Goal: Task Accomplishment & Management: Complete application form

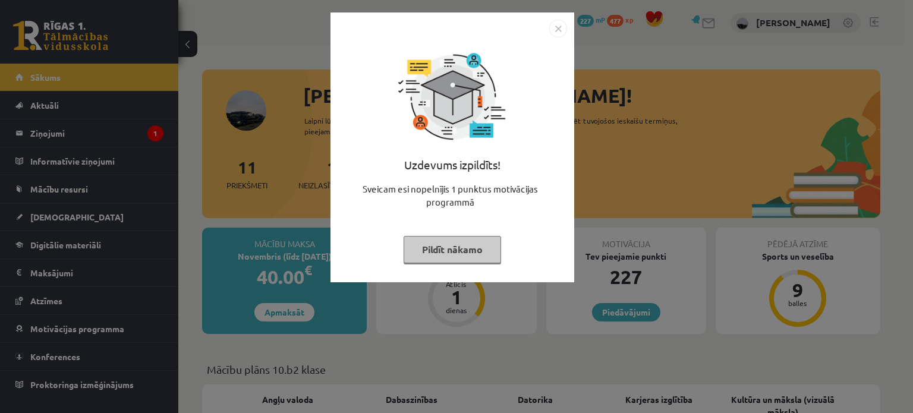
click at [475, 247] on button "Pildīt nākamo" at bounding box center [452, 249] width 97 height 27
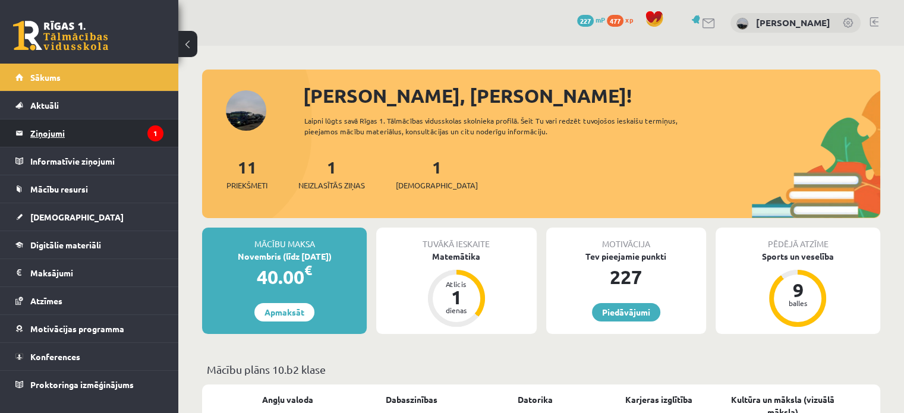
click at [64, 136] on legend "Ziņojumi 1" at bounding box center [96, 132] width 133 height 27
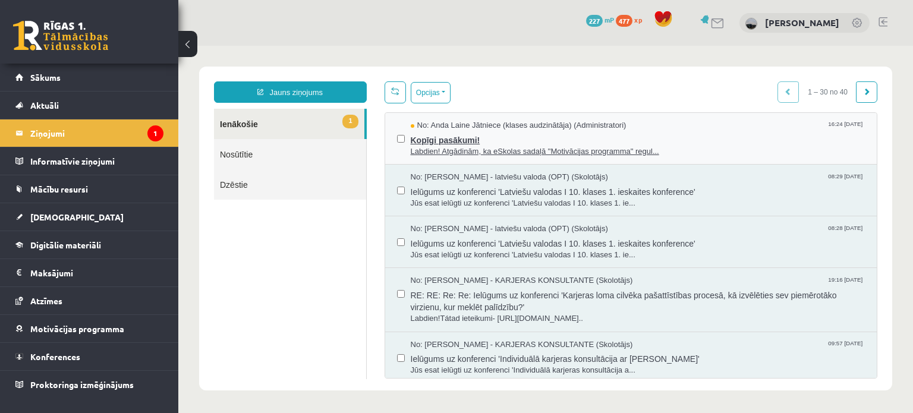
click at [515, 148] on span "Labdien! Atgādinām, ka eSkolas sadaļā "Motivācijas programma" regul..." at bounding box center [638, 151] width 455 height 11
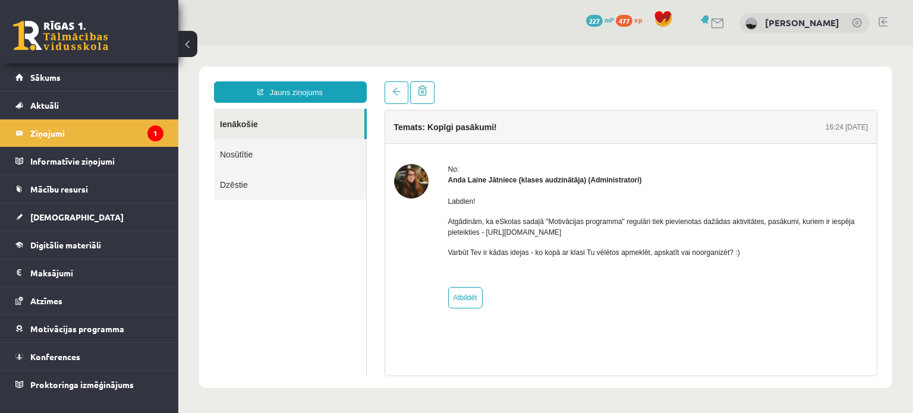
click at [70, 21] on link at bounding box center [60, 36] width 95 height 30
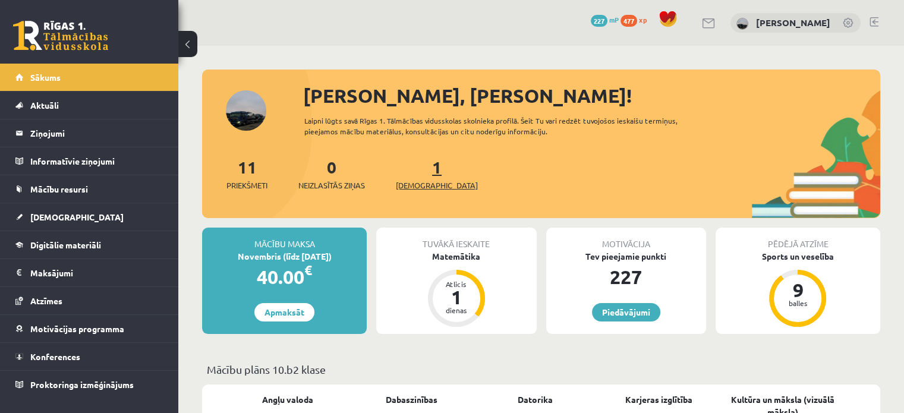
click at [415, 175] on link "1 Ieskaites" at bounding box center [437, 173] width 82 height 35
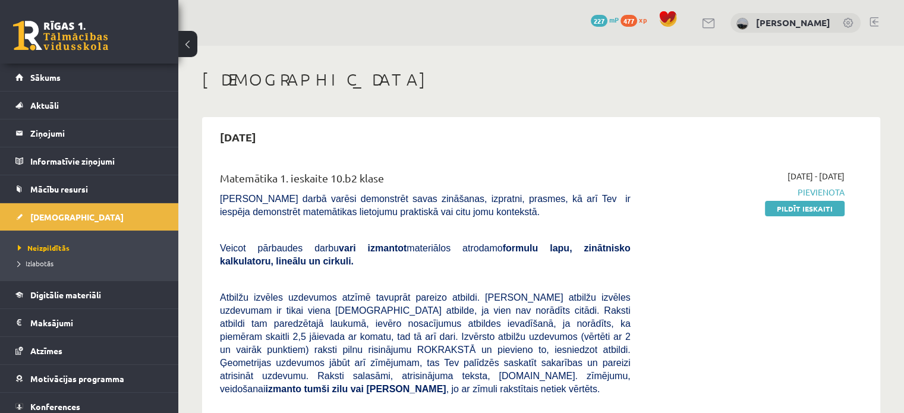
drag, startPoint x: 799, startPoint y: 205, endPoint x: 521, endPoint y: 37, distance: 325.3
click at [799, 205] on link "Pildīt ieskaiti" at bounding box center [805, 208] width 80 height 15
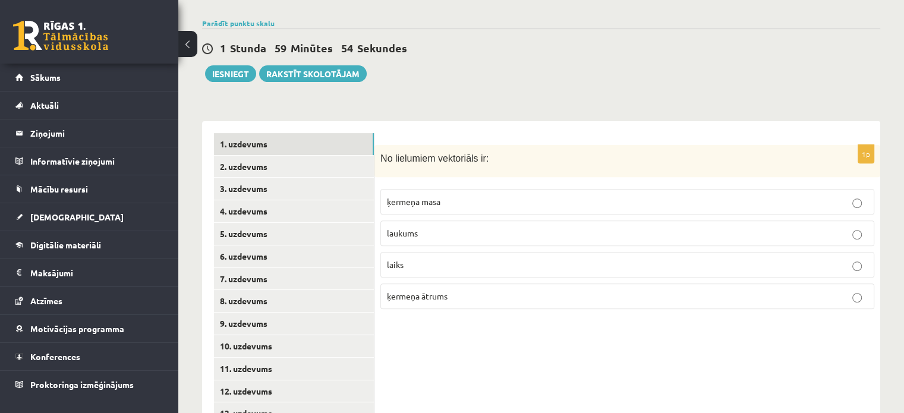
scroll to position [429, 0]
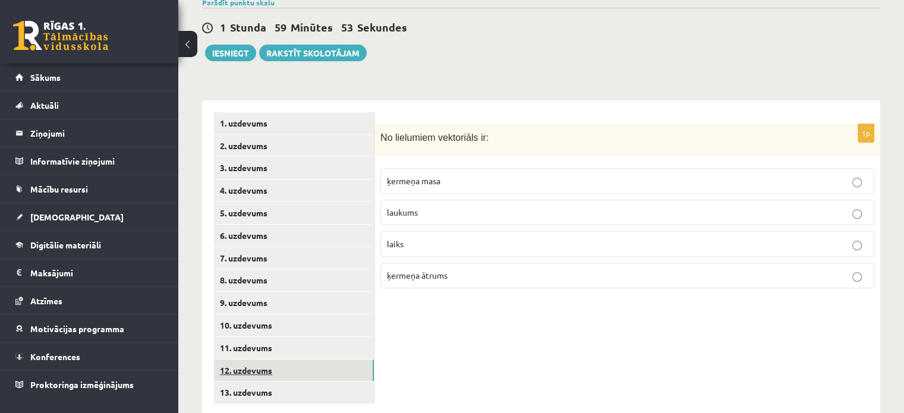
click at [281, 360] on link "12. uzdevums" at bounding box center [294, 371] width 160 height 22
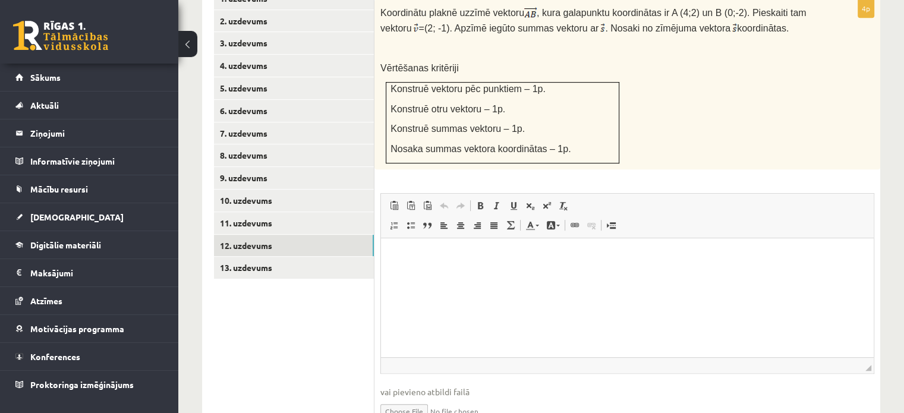
scroll to position [587, 0]
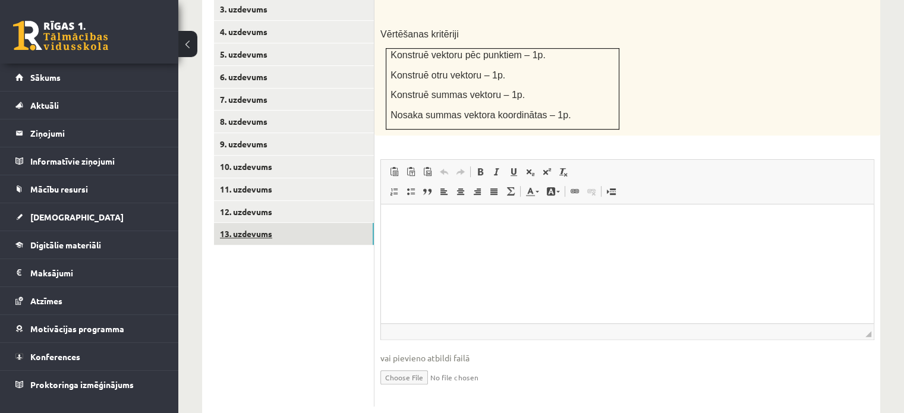
click at [273, 223] on link "13. uzdevums" at bounding box center [294, 234] width 160 height 22
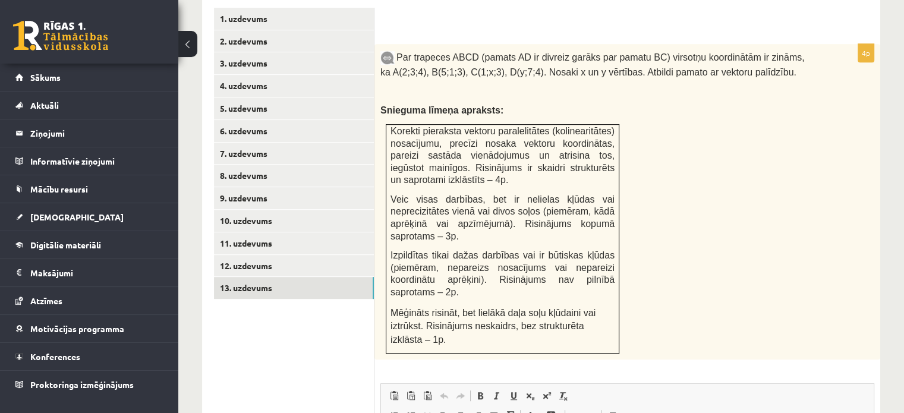
scroll to position [528, 0]
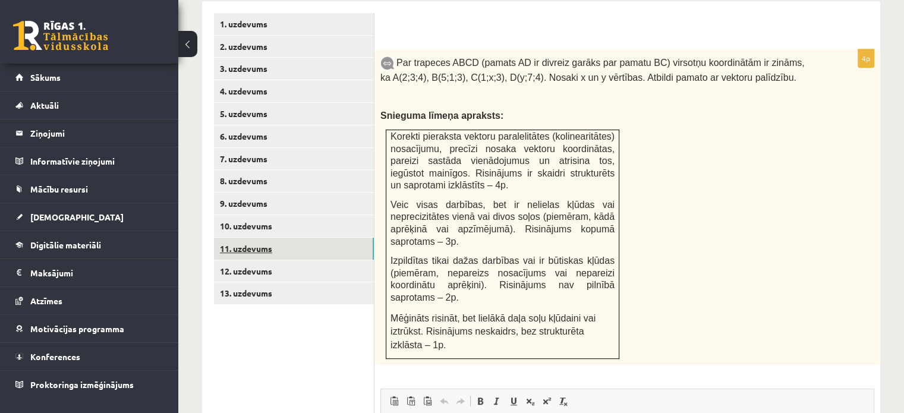
click at [268, 238] on link "11. uzdevums" at bounding box center [294, 249] width 160 height 22
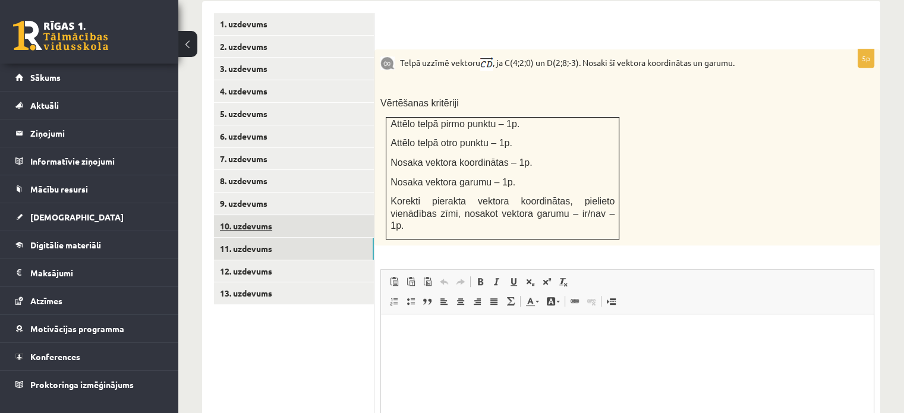
scroll to position [0, 0]
click at [265, 215] on link "10. uzdevums" at bounding box center [294, 226] width 160 height 22
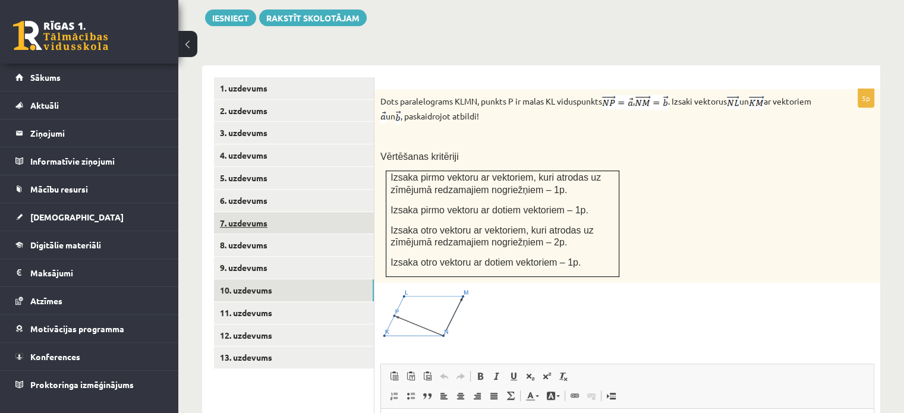
scroll to position [468, 0]
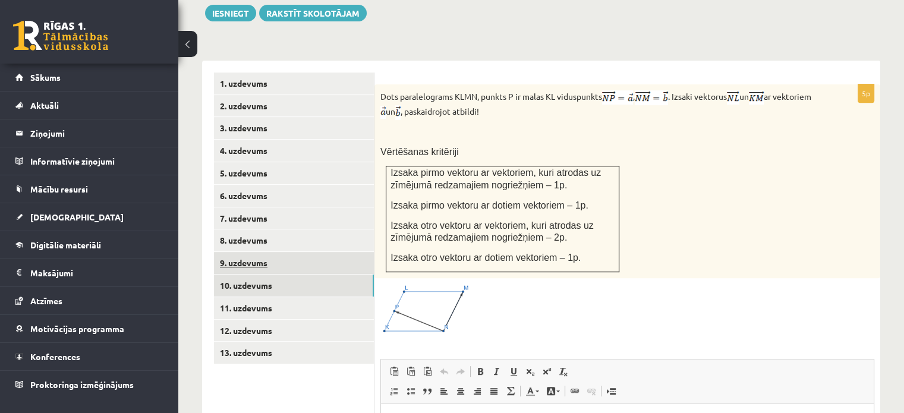
click at [251, 252] on link "9. uzdevums" at bounding box center [294, 263] width 160 height 22
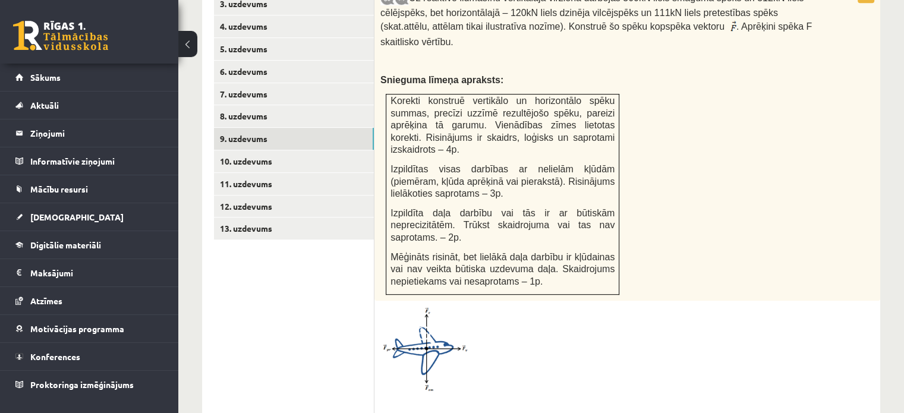
scroll to position [587, 0]
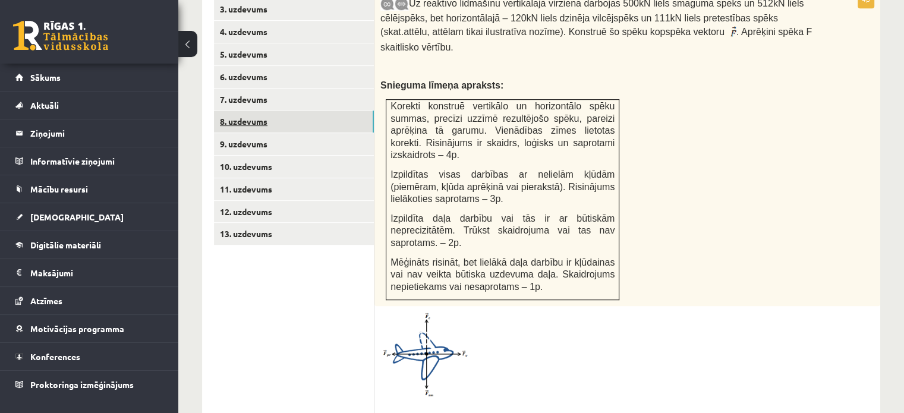
click at [236, 111] on link "8. uzdevums" at bounding box center [294, 122] width 160 height 22
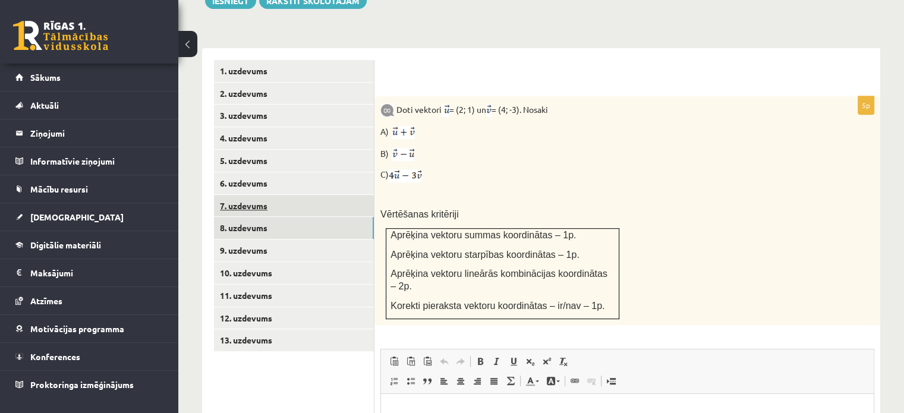
scroll to position [0, 0]
click at [262, 195] on link "7. uzdevums" at bounding box center [294, 206] width 160 height 22
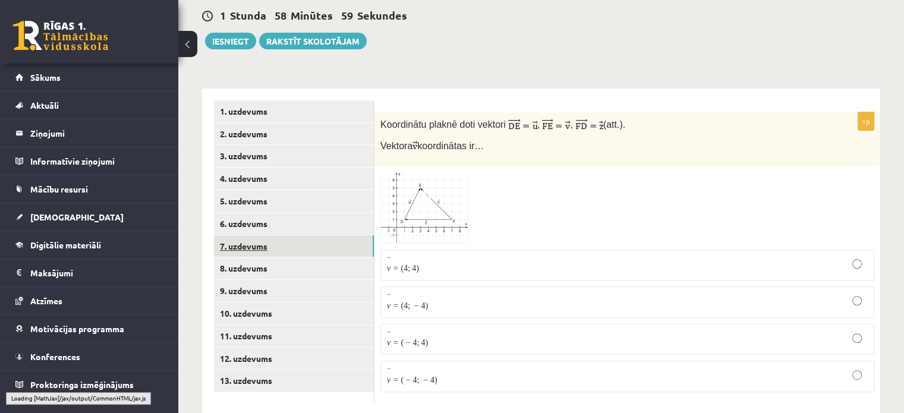
scroll to position [429, 0]
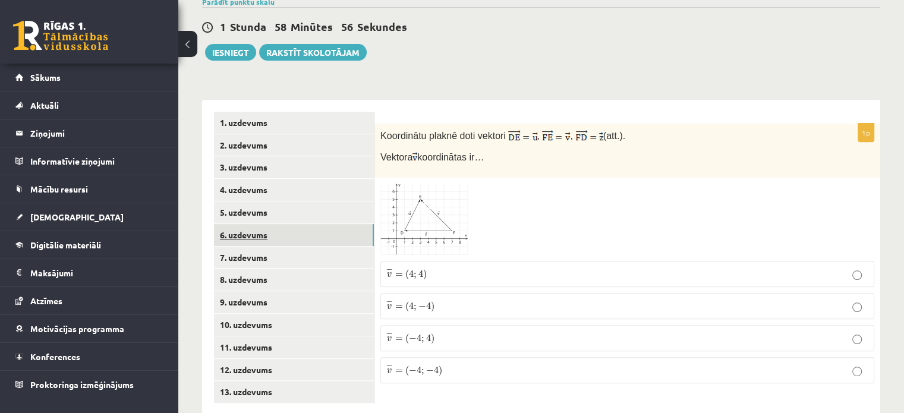
click at [255, 224] on link "6. uzdevums" at bounding box center [294, 235] width 160 height 22
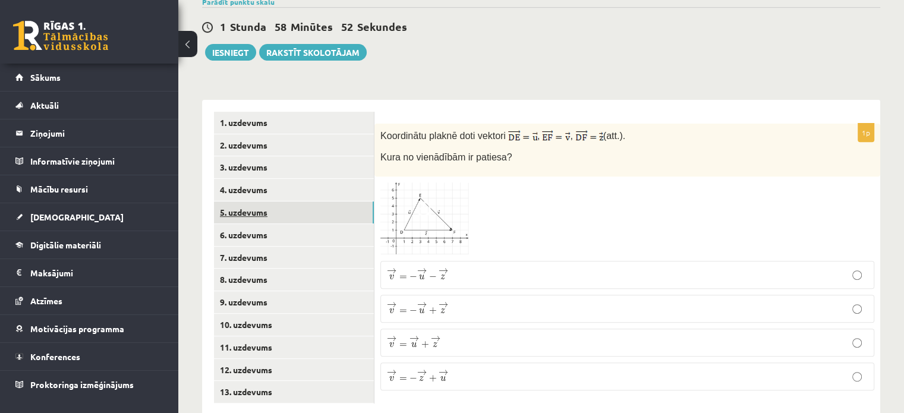
click at [255, 201] on link "5. uzdevums" at bounding box center [294, 212] width 160 height 22
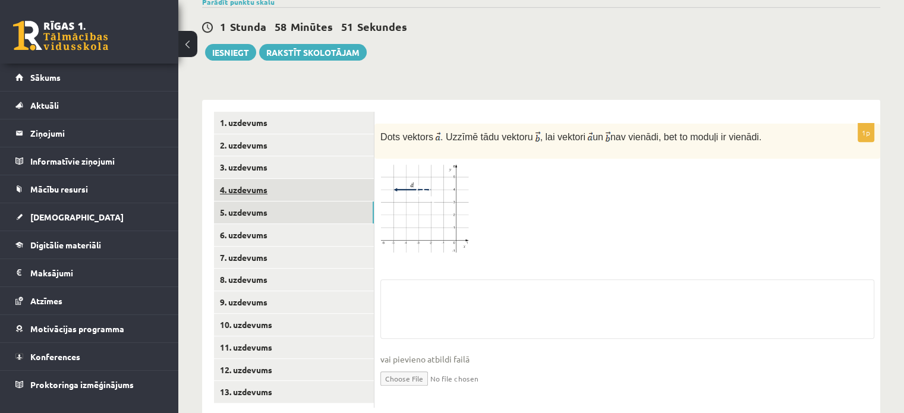
click at [257, 179] on link "4. uzdevums" at bounding box center [294, 190] width 160 height 22
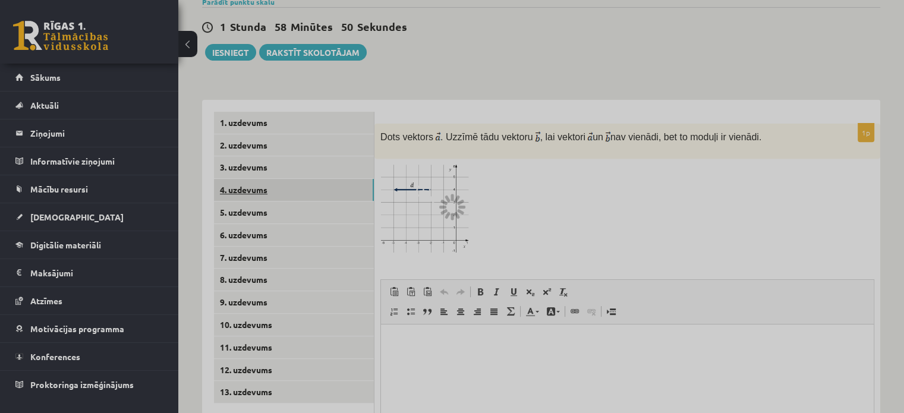
scroll to position [0, 0]
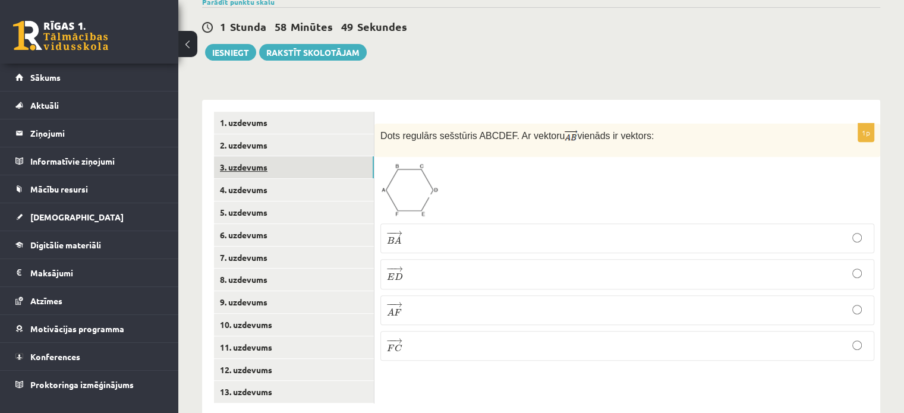
click at [262, 156] on link "3. uzdevums" at bounding box center [294, 167] width 160 height 22
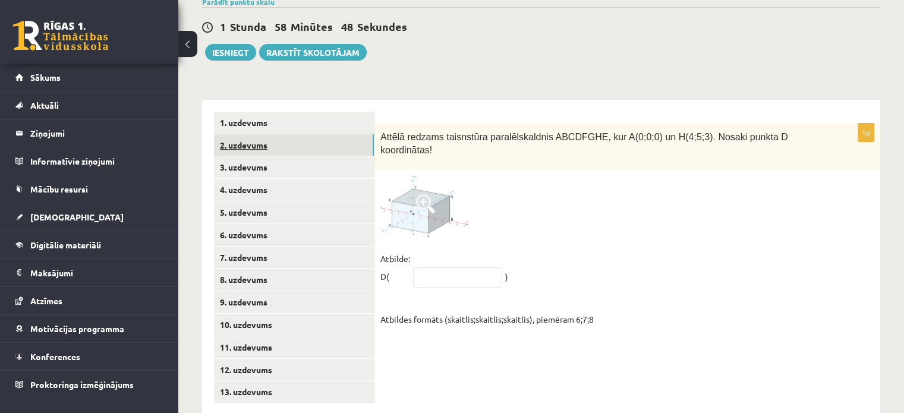
click at [264, 134] on link "2. uzdevums" at bounding box center [294, 145] width 160 height 22
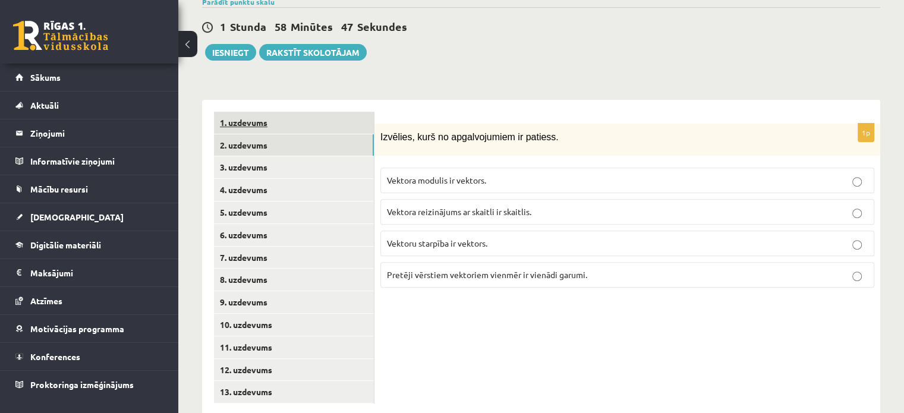
click at [268, 112] on link "1. uzdevums" at bounding box center [294, 123] width 160 height 22
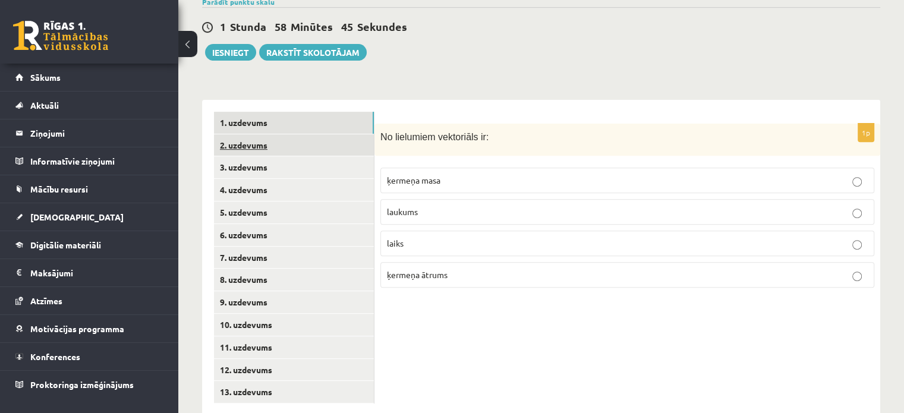
click at [338, 134] on link "2. uzdevums" at bounding box center [294, 145] width 160 height 22
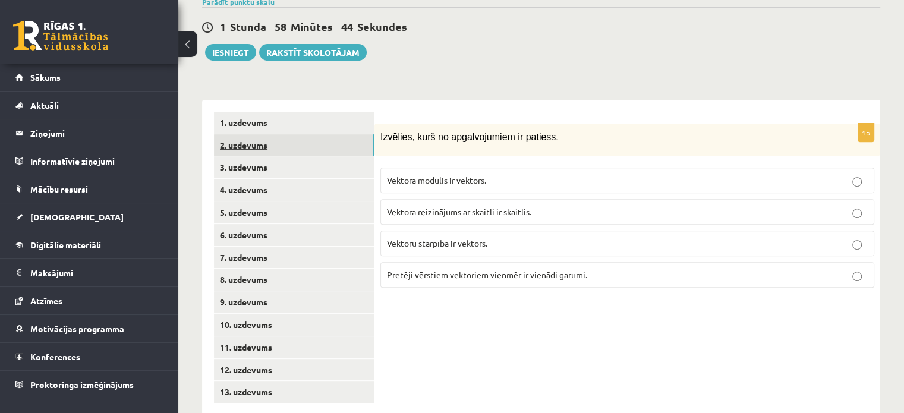
click at [338, 112] on link "1. uzdevums" at bounding box center [294, 123] width 160 height 22
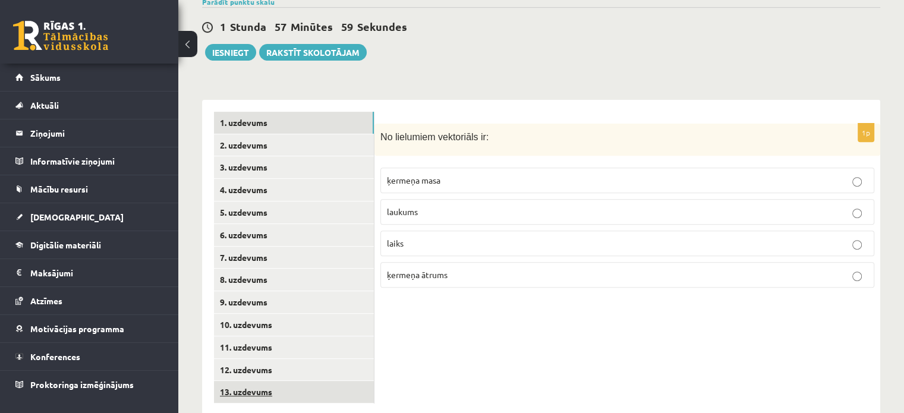
click at [257, 381] on link "13. uzdevums" at bounding box center [294, 392] width 160 height 22
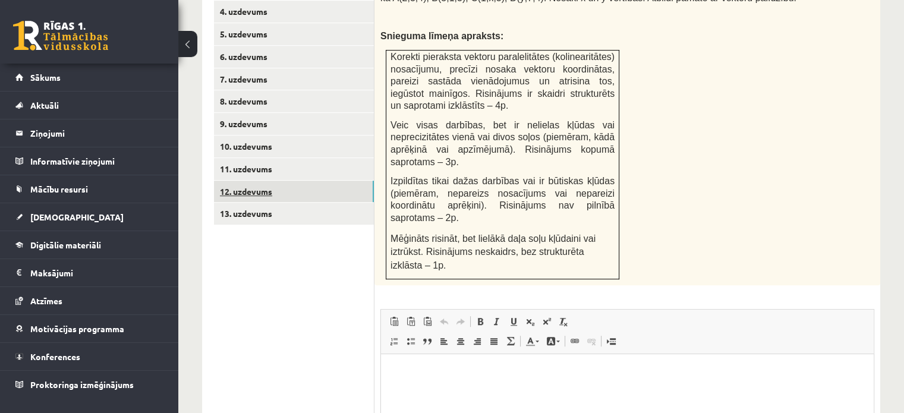
click at [266, 181] on link "12. uzdevums" at bounding box center [294, 192] width 160 height 22
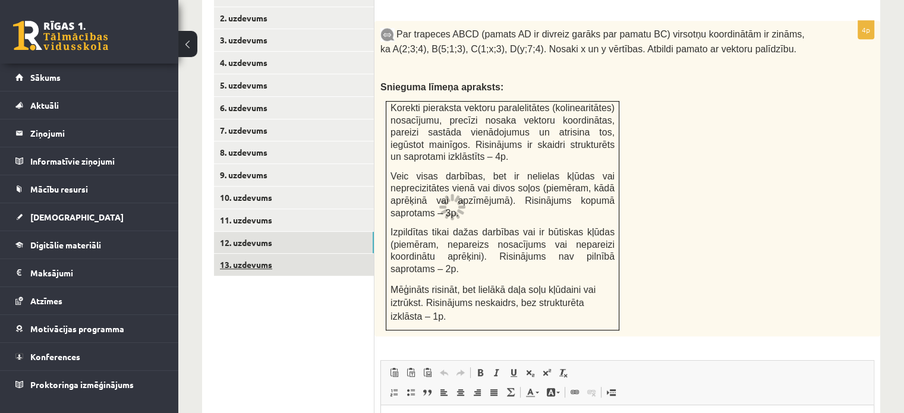
scroll to position [409, 0]
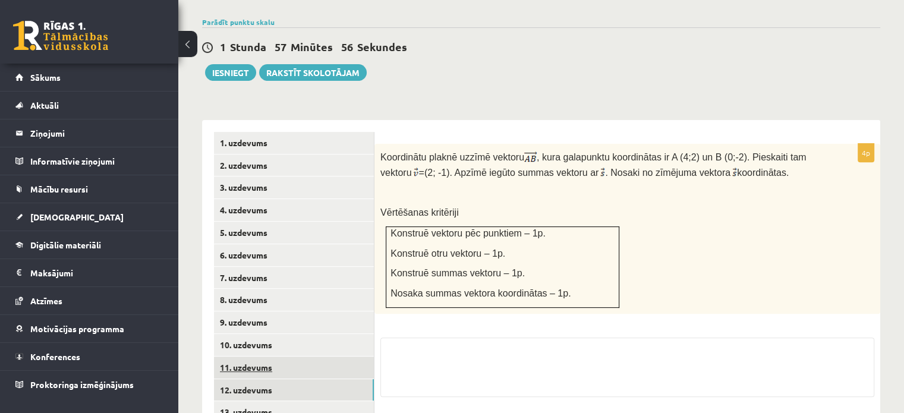
click at [247, 357] on link "11. uzdevums" at bounding box center [294, 368] width 160 height 22
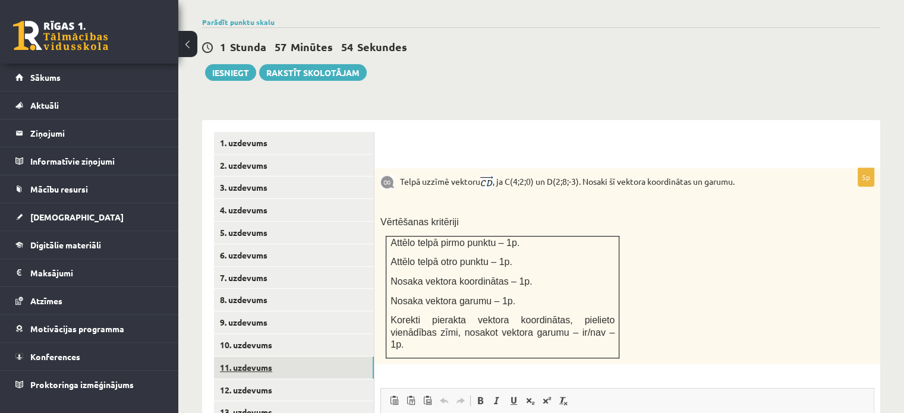
scroll to position [0, 0]
click at [260, 357] on link "11. uzdevums" at bounding box center [294, 368] width 160 height 22
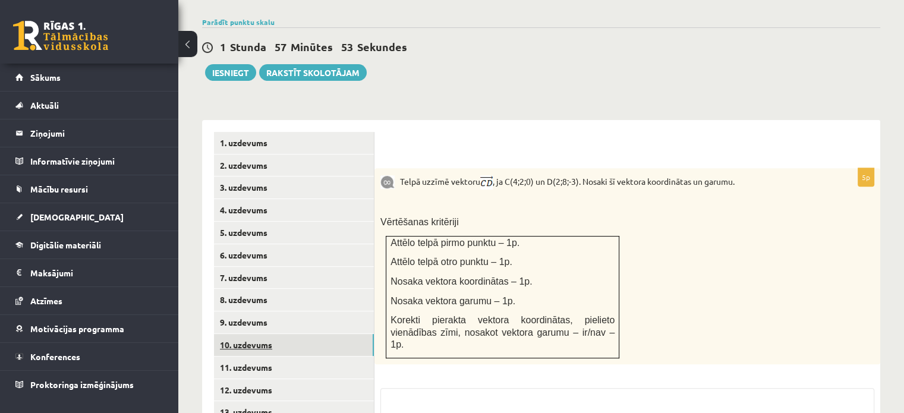
click at [272, 334] on link "10. uzdevums" at bounding box center [294, 345] width 160 height 22
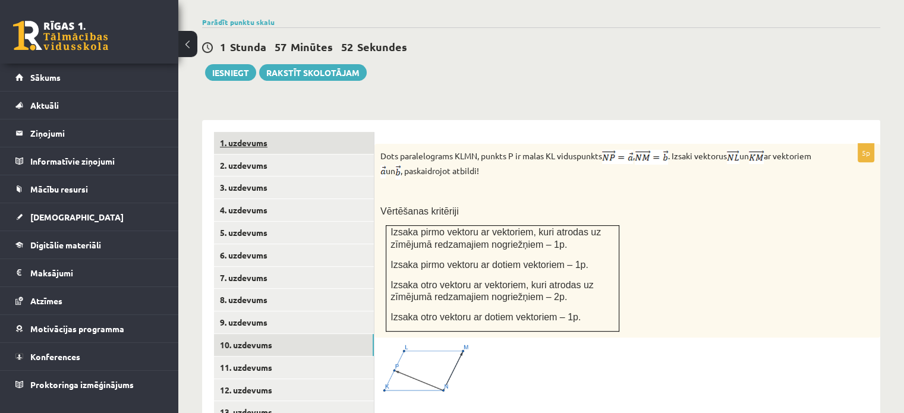
click at [262, 132] on link "1. uzdevums" at bounding box center [294, 143] width 160 height 22
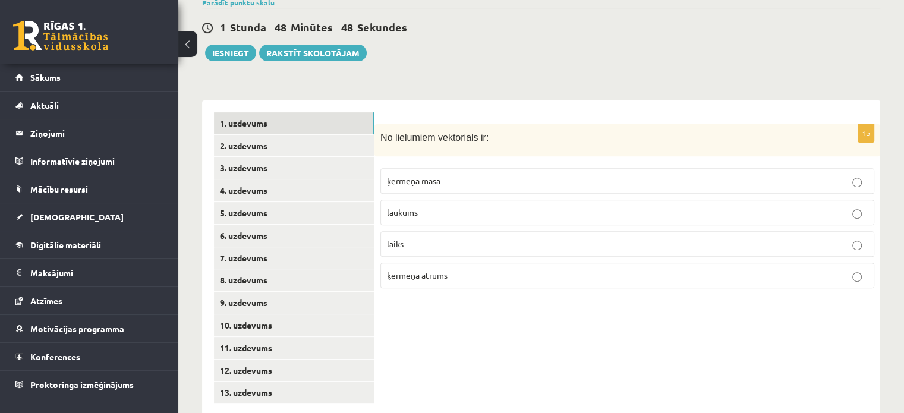
scroll to position [429, 0]
click at [474, 269] on p "ķermeņa ātrums" at bounding box center [627, 275] width 481 height 12
click at [345, 134] on link "2. uzdevums" at bounding box center [294, 145] width 160 height 22
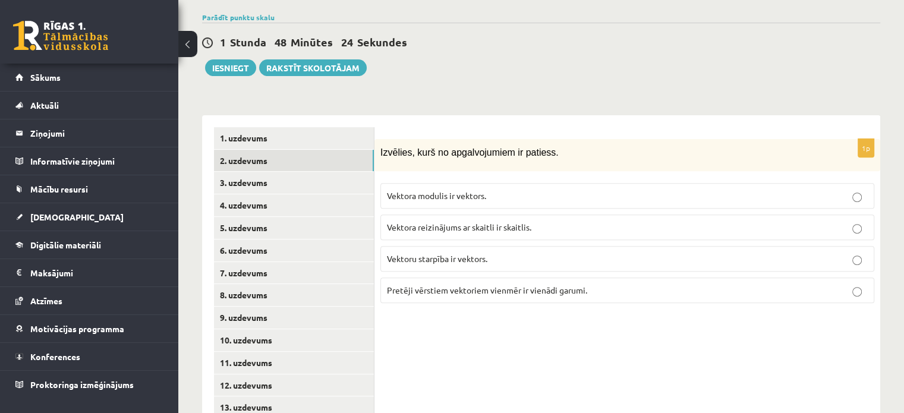
scroll to position [416, 0]
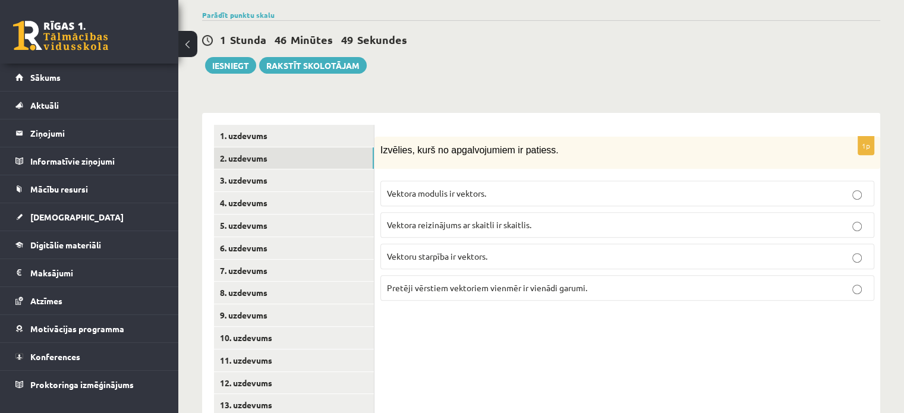
click at [454, 251] on span "Vektoru starpība ir vektors." at bounding box center [437, 256] width 100 height 11
click at [349, 169] on link "3. uzdevums" at bounding box center [294, 180] width 160 height 22
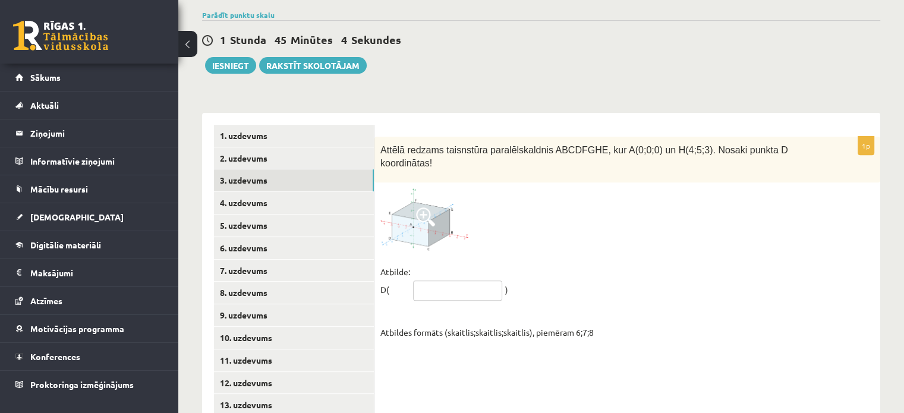
click at [459, 281] on input "text" at bounding box center [457, 291] width 89 height 20
type input "*******"
click at [284, 192] on link "4. uzdevums" at bounding box center [294, 203] width 160 height 22
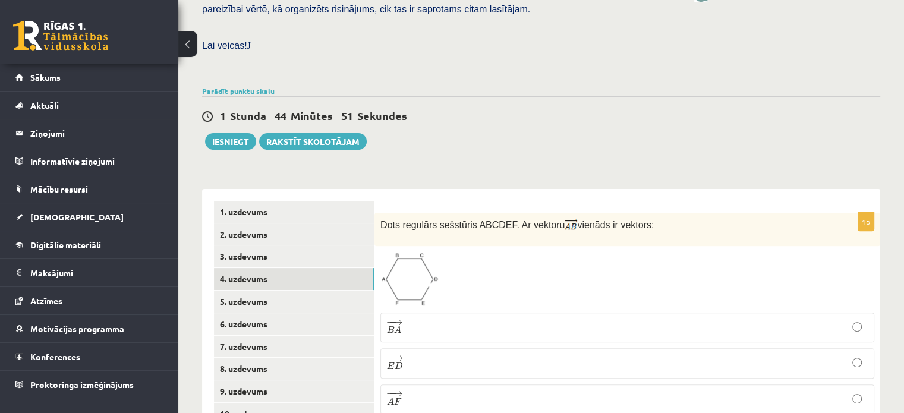
scroll to position [429, 0]
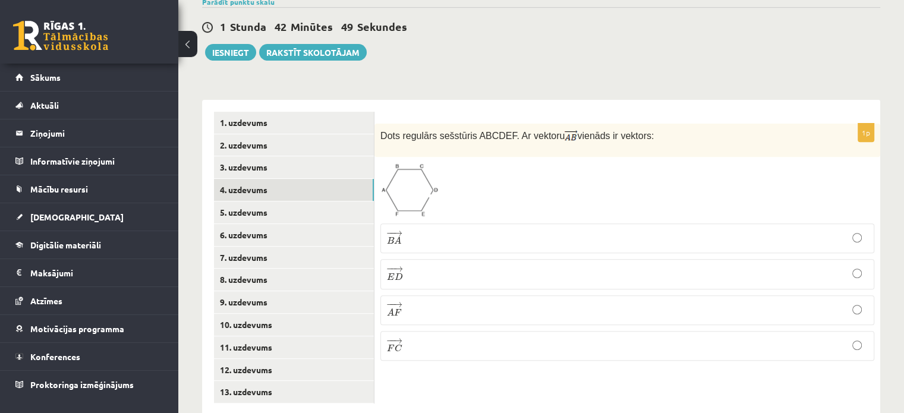
click at [396, 163] on img at bounding box center [409, 190] width 58 height 55
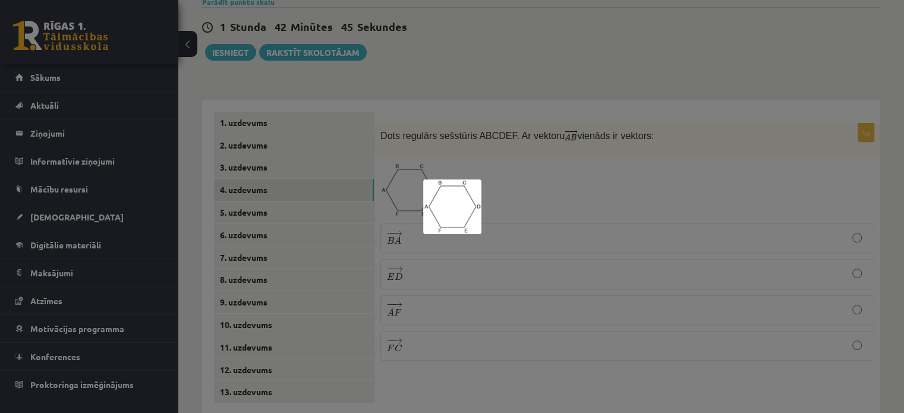
click at [644, 172] on div at bounding box center [452, 206] width 904 height 413
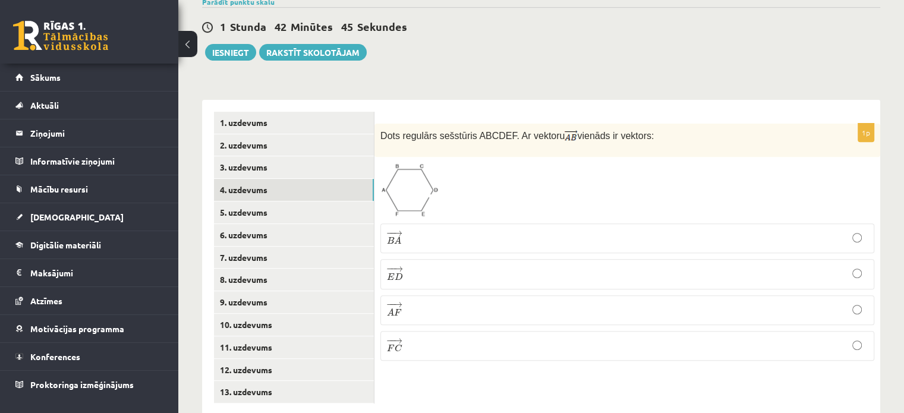
click at [426, 182] on span at bounding box center [425, 191] width 19 height 19
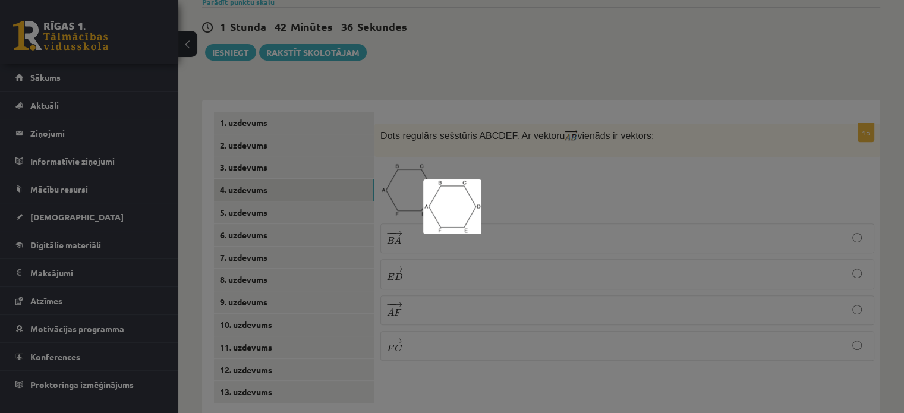
click at [535, 178] on div at bounding box center [452, 206] width 904 height 413
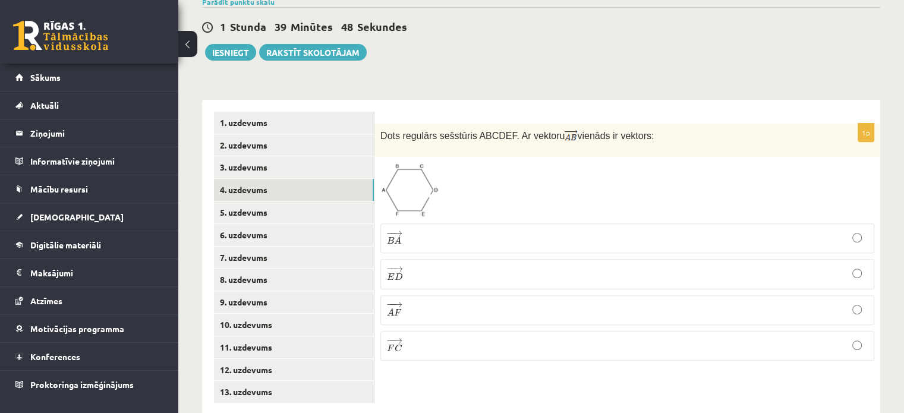
click at [435, 266] on p "− − → E D E D →" at bounding box center [627, 274] width 481 height 17
click at [262, 201] on link "5. uzdevums" at bounding box center [294, 212] width 160 height 22
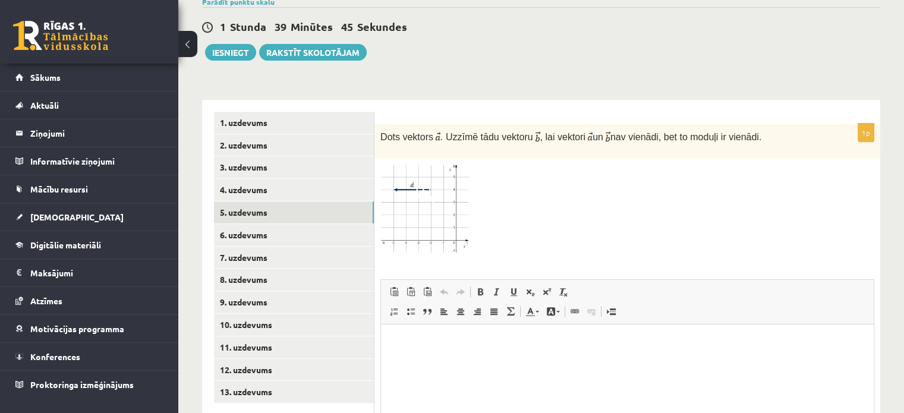
scroll to position [0, 0]
click at [420, 184] on img at bounding box center [424, 210] width 89 height 91
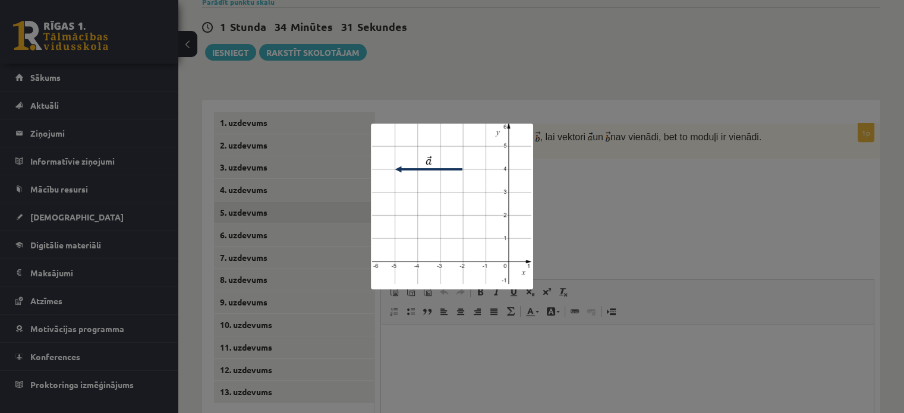
click at [645, 228] on div at bounding box center [452, 206] width 904 height 413
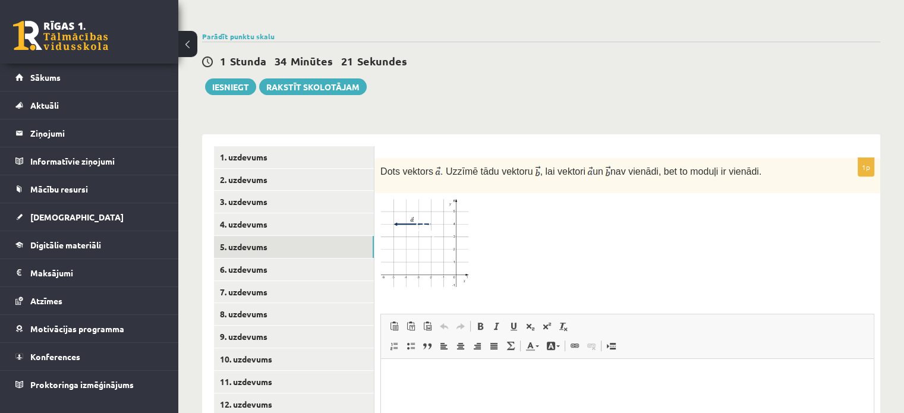
scroll to position [432, 0]
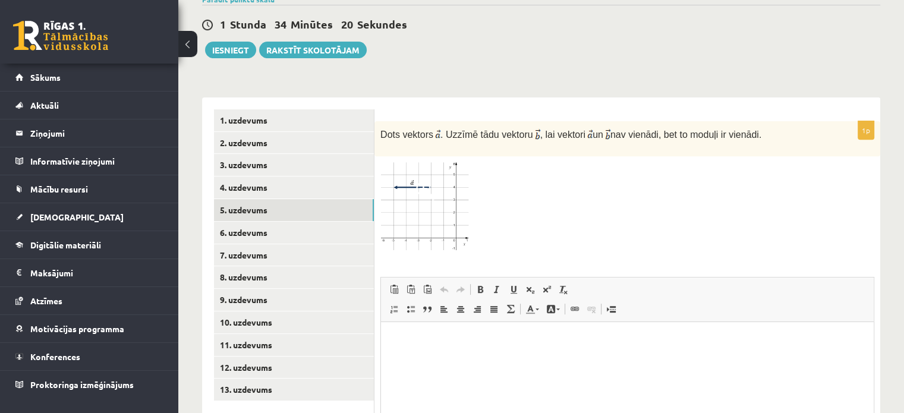
click at [531, 162] on div at bounding box center [627, 207] width 494 height 91
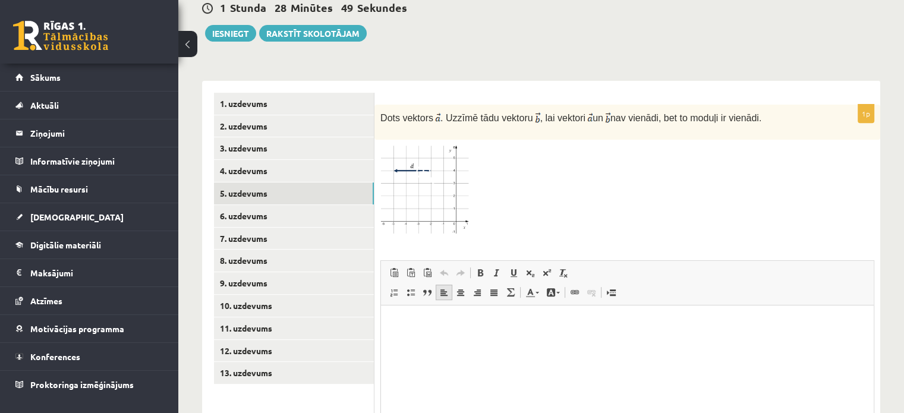
scroll to position [491, 0]
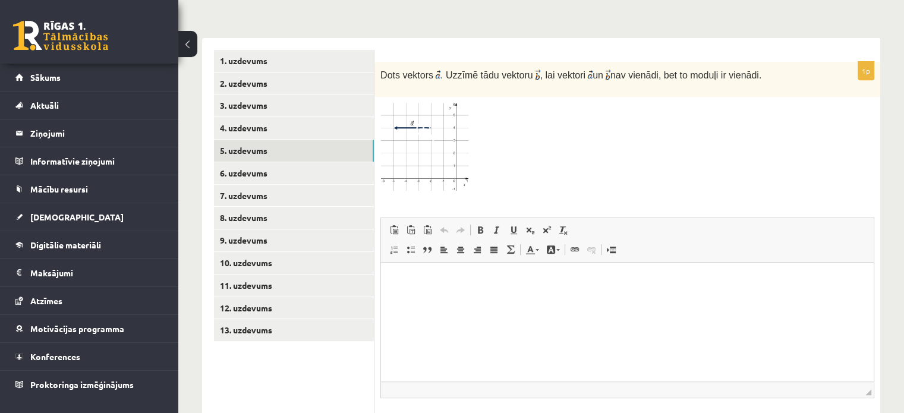
click at [544, 118] on div at bounding box center [627, 148] width 494 height 91
click at [295, 162] on link "6. uzdevums" at bounding box center [294, 173] width 160 height 22
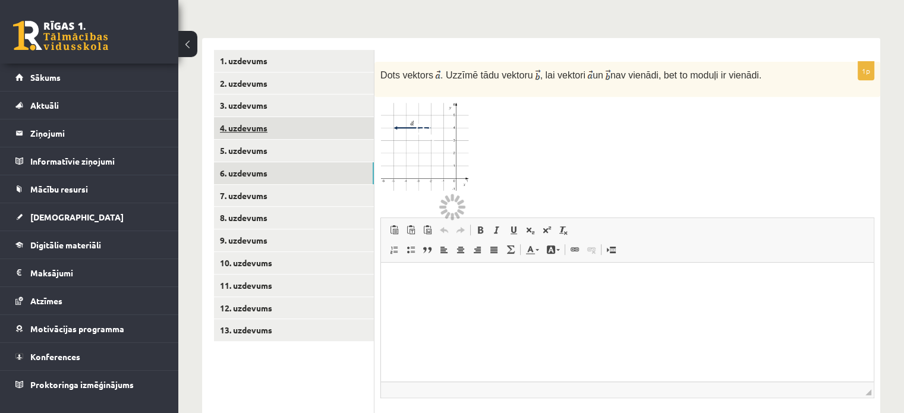
scroll to position [429, 0]
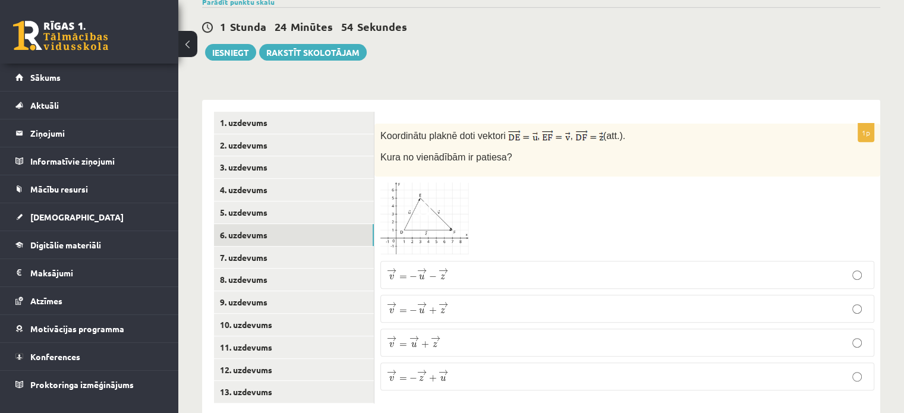
drag, startPoint x: 597, startPoint y: 173, endPoint x: 599, endPoint y: 193, distance: 20.3
click at [611, 182] on div at bounding box center [627, 218] width 494 height 73
click at [292, 247] on link "7. uzdevums" at bounding box center [294, 258] width 160 height 22
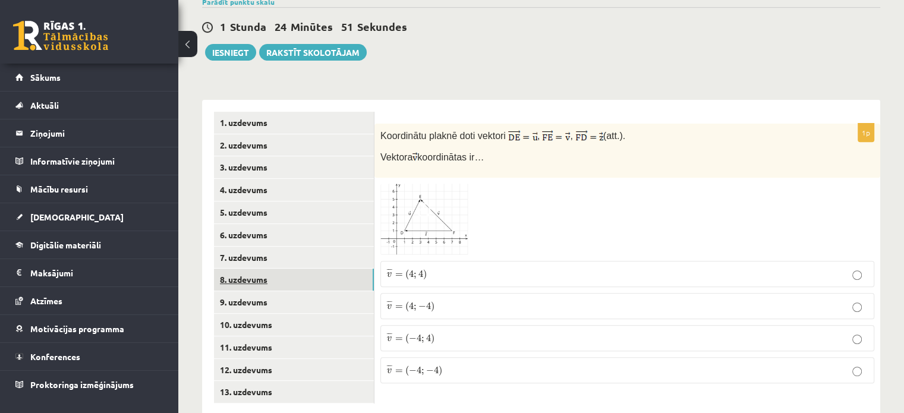
click at [278, 269] on link "8. uzdevums" at bounding box center [294, 280] width 160 height 22
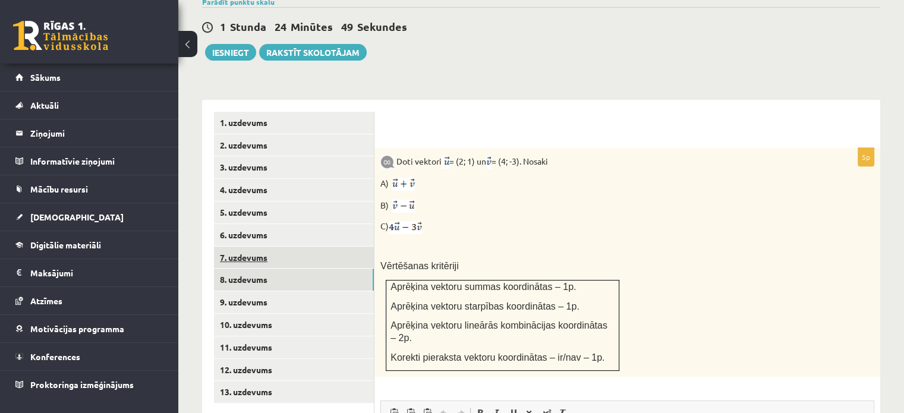
scroll to position [0, 0]
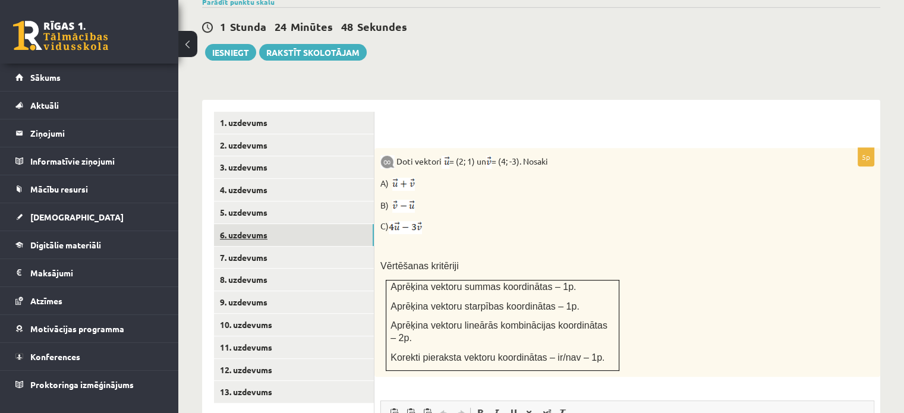
click at [278, 224] on link "6. uzdevums" at bounding box center [294, 235] width 160 height 22
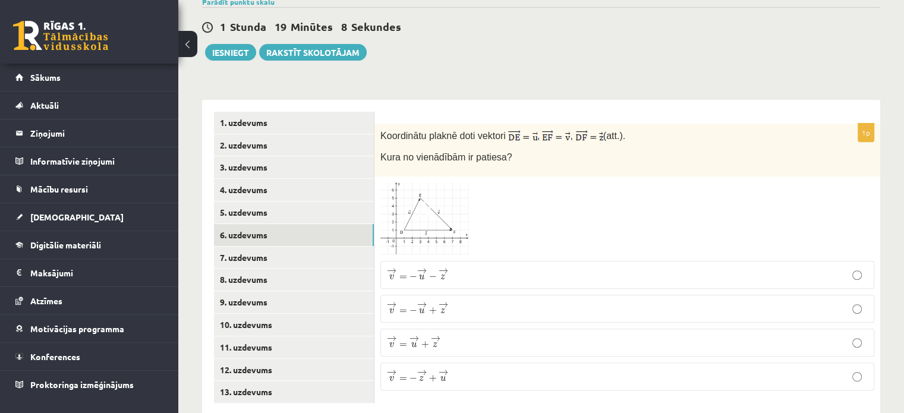
click at [460, 301] on p "→ v = − → u + → z v → = − u → + z →" at bounding box center [627, 308] width 481 height 15
click at [342, 247] on link "7. uzdevums" at bounding box center [294, 258] width 160 height 22
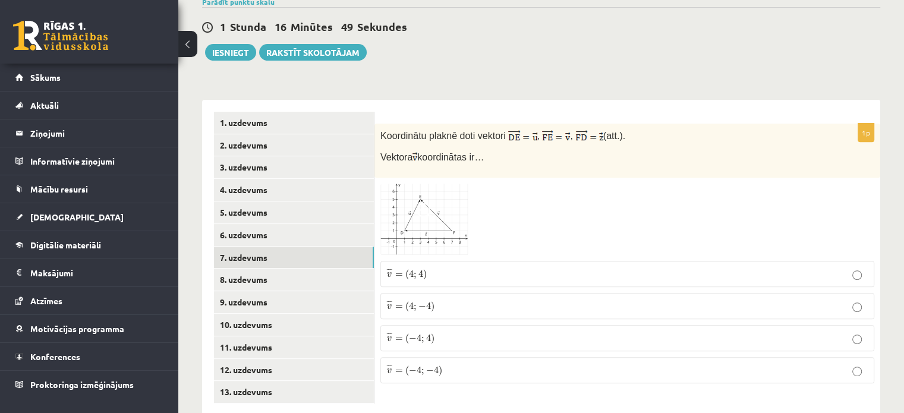
click at [435, 300] on p "¯ ¯ ¯ v = ( 4 ; − 4 ) v ¯ = ( 4 ; − 4 )" at bounding box center [627, 306] width 481 height 13
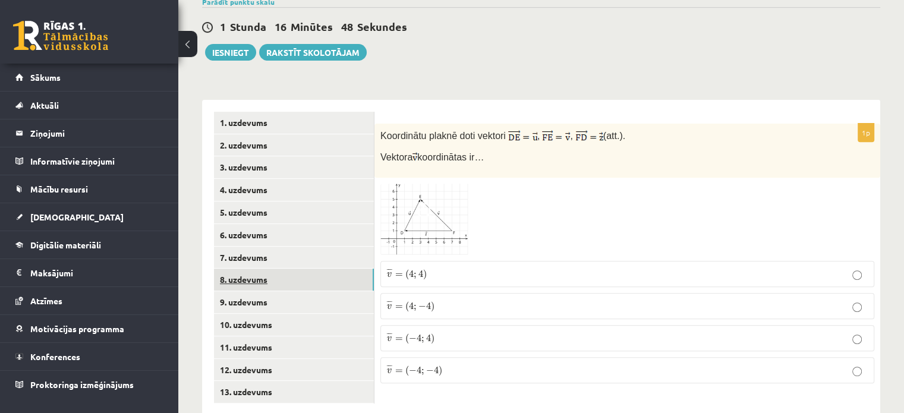
click at [230, 269] on link "8. uzdevums" at bounding box center [294, 280] width 160 height 22
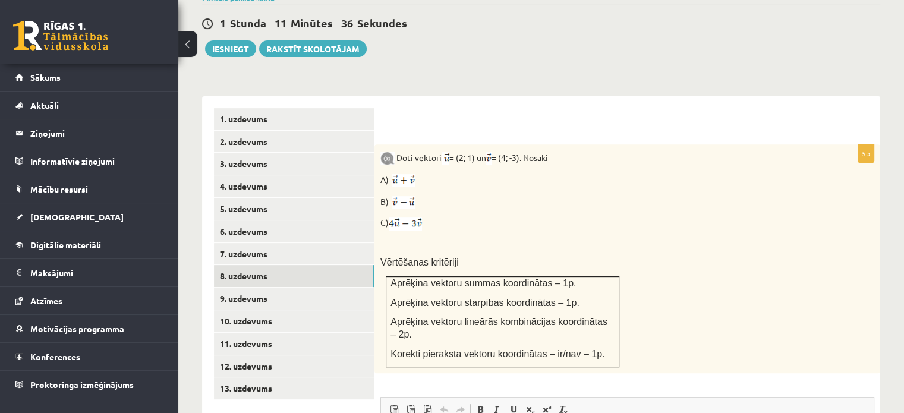
scroll to position [429, 0]
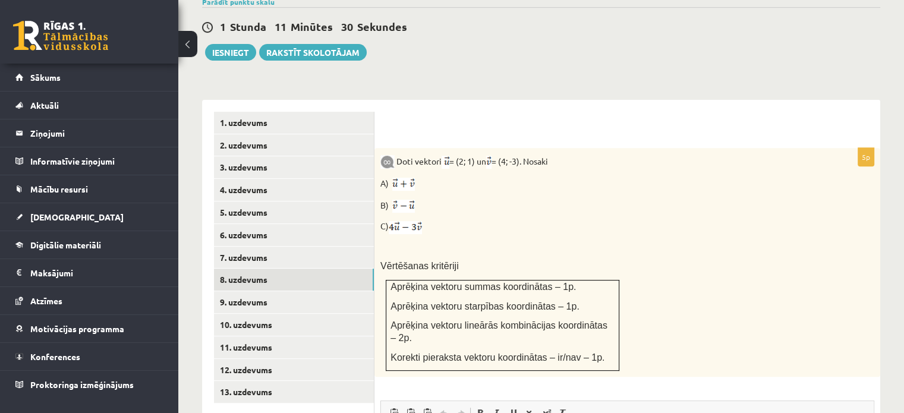
click at [380, 155] on img at bounding box center [387, 162] width 14 height 14
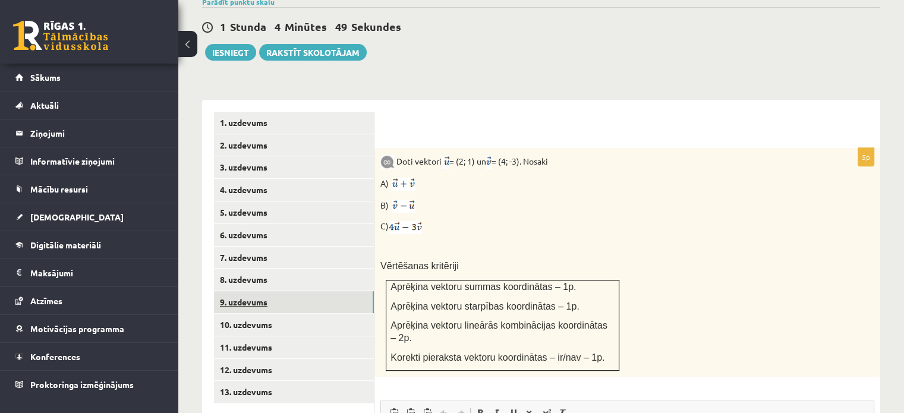
click at [290, 291] on link "9. uzdevums" at bounding box center [294, 302] width 160 height 22
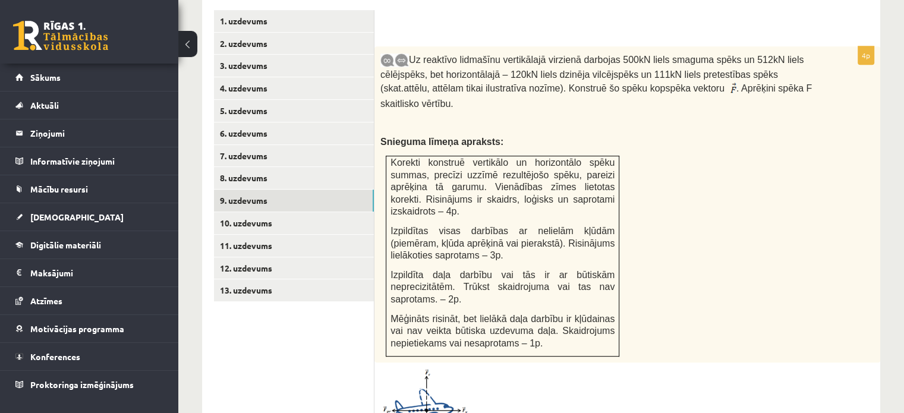
scroll to position [548, 0]
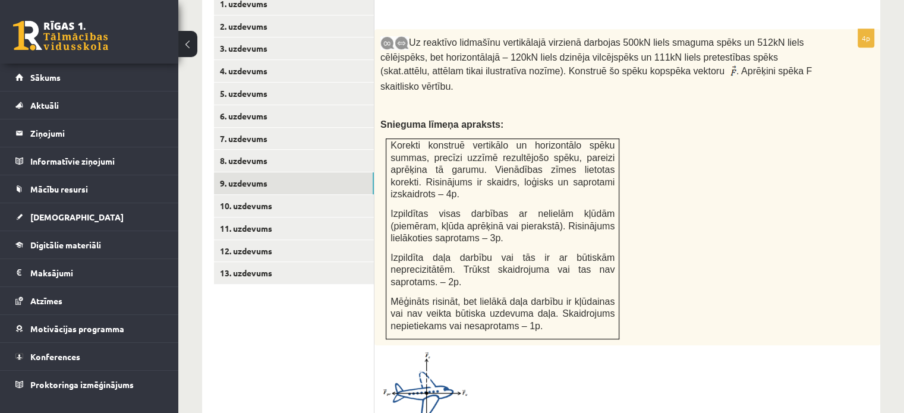
click at [807, 147] on div "Uz reaktīvo lidmašīnu vertikālajā virzienā darbojas 500kN liels smaguma spēks u…" at bounding box center [627, 187] width 506 height 316
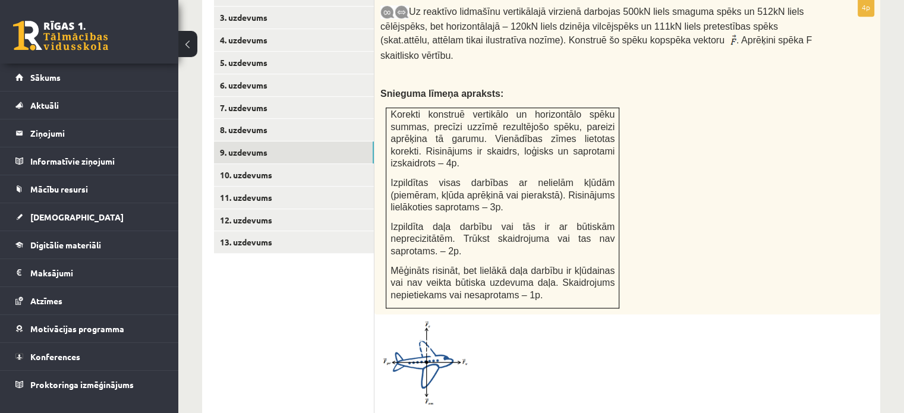
scroll to position [726, 0]
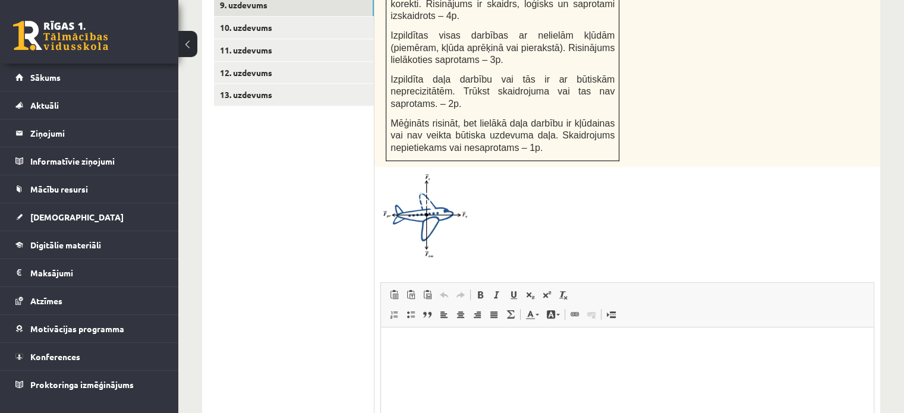
click at [478, 364] on html at bounding box center [627, 346] width 493 height 36
click at [289, 229] on ul "1. uzdevums 2. uzdevums 3. uzdevums 4. uzdevums 5. uzdevums 6. uzdevums 7. uzde…" at bounding box center [294, 172] width 160 height 715
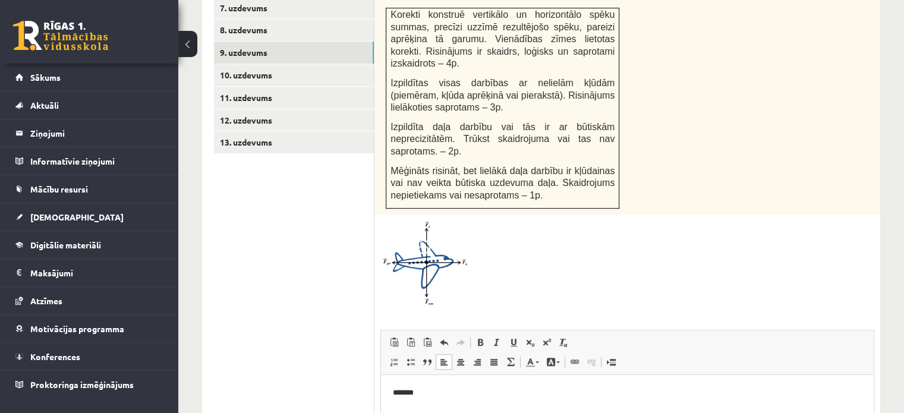
scroll to position [607, 0]
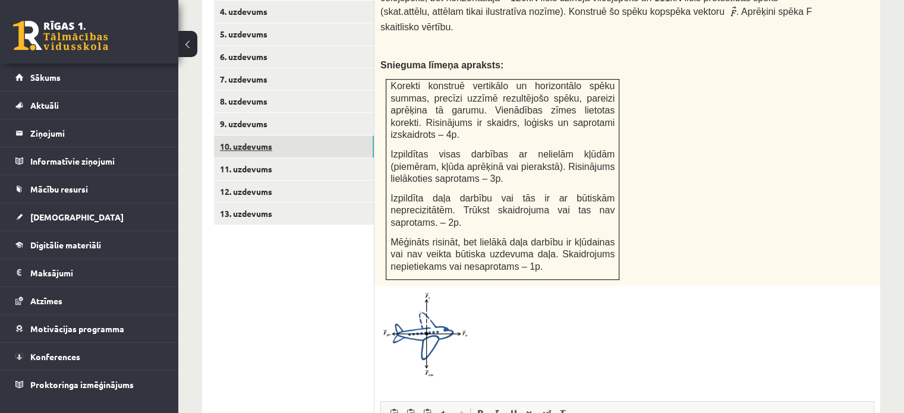
click at [273, 136] on link "10. uzdevums" at bounding box center [294, 147] width 160 height 22
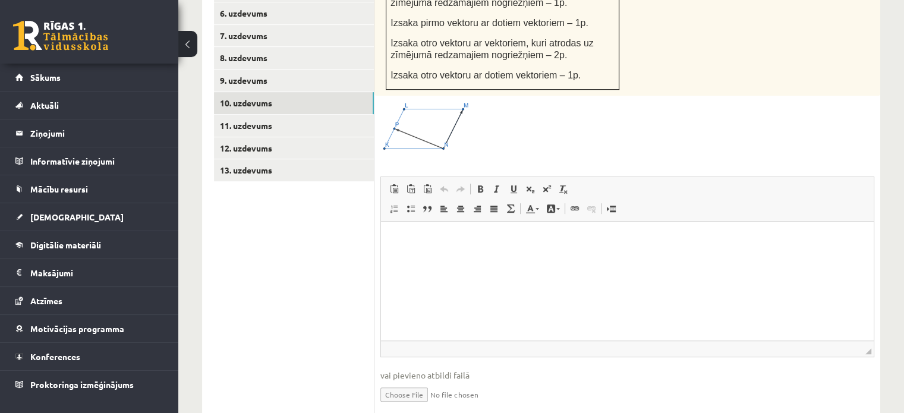
scroll to position [669, 0]
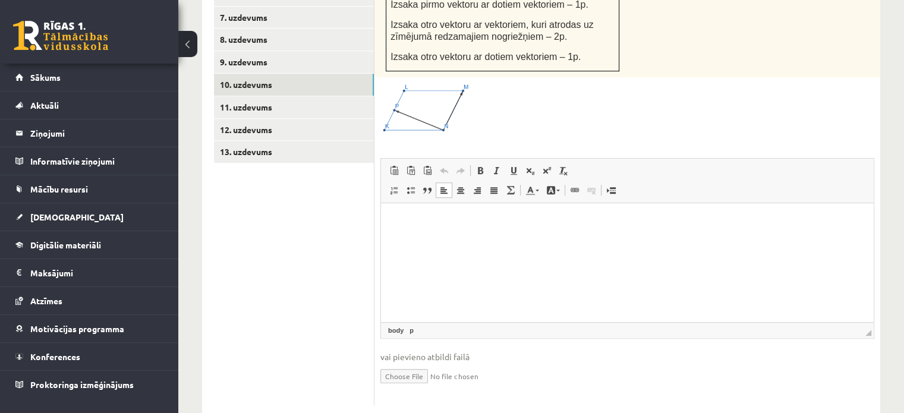
click at [518, 239] on html at bounding box center [627, 221] width 493 height 36
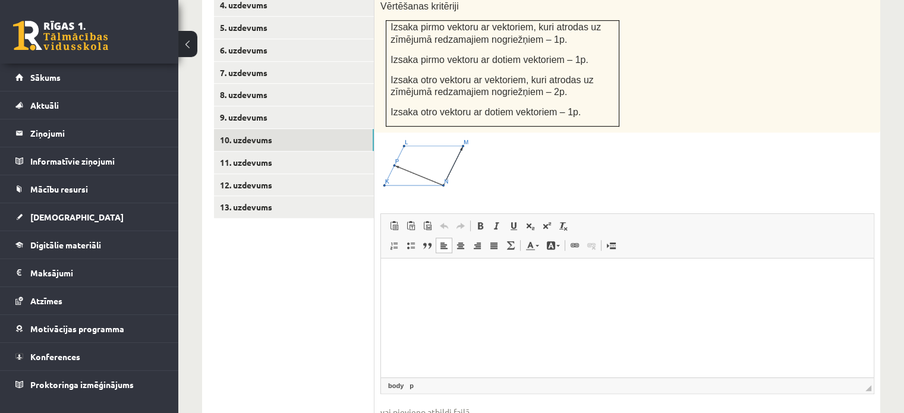
scroll to position [610, 0]
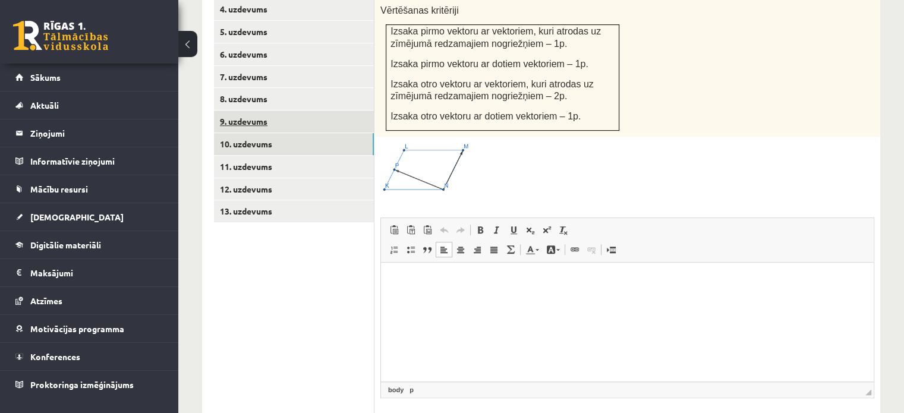
click at [301, 111] on link "9. uzdevums" at bounding box center [294, 122] width 160 height 22
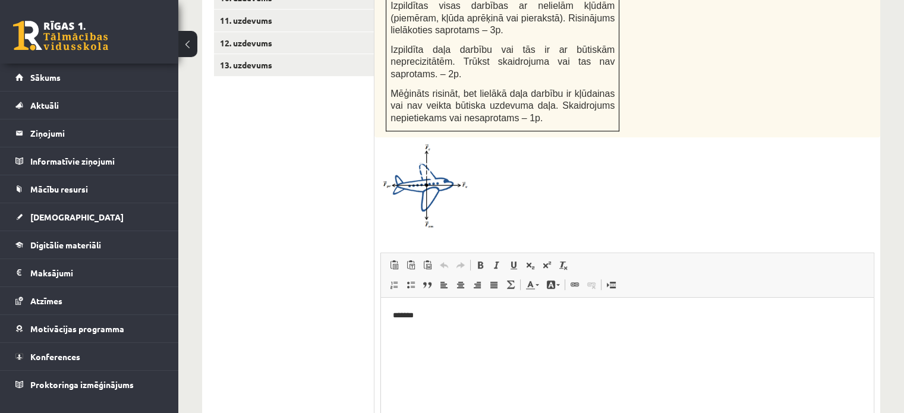
scroll to position [766, 0]
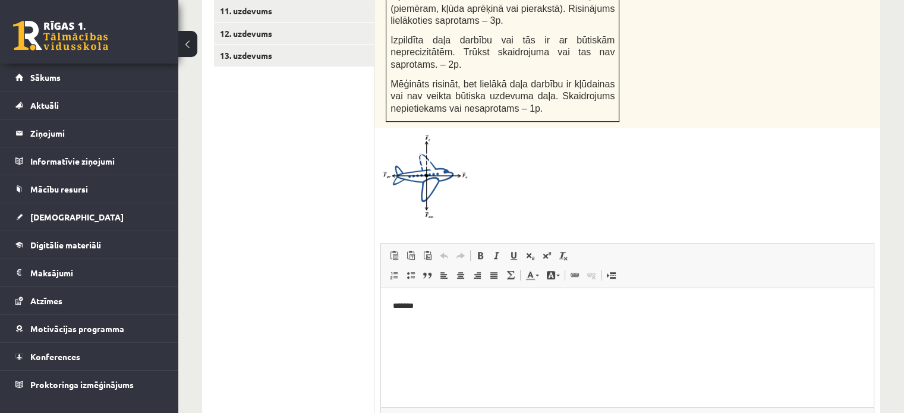
click at [544, 134] on div at bounding box center [627, 177] width 494 height 86
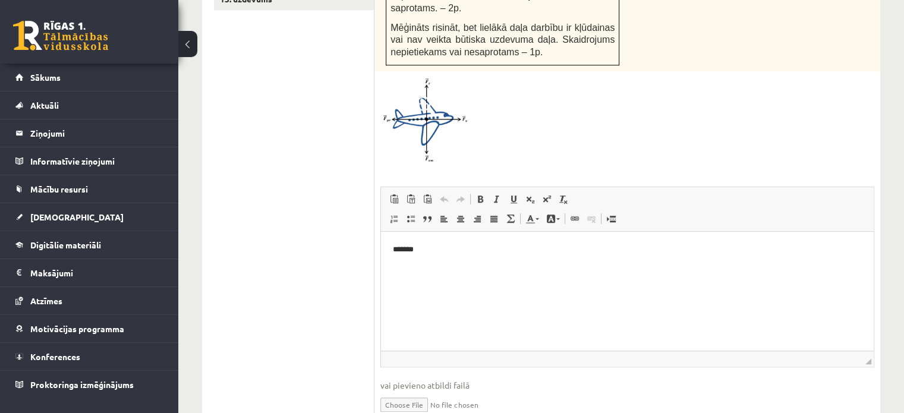
scroll to position [823, 0]
click at [439, 267] on html "*******" at bounding box center [627, 249] width 493 height 36
click at [330, 192] on ul "1. uzdevums 2. uzdevums 3. uzdevums 4. uzdevums 5. uzdevums 6. uzdevums 7. uzde…" at bounding box center [294, 75] width 160 height 715
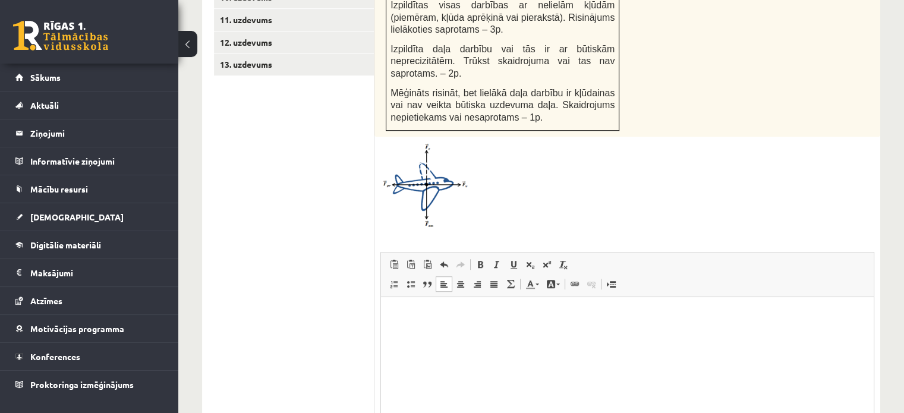
scroll to position [585, 0]
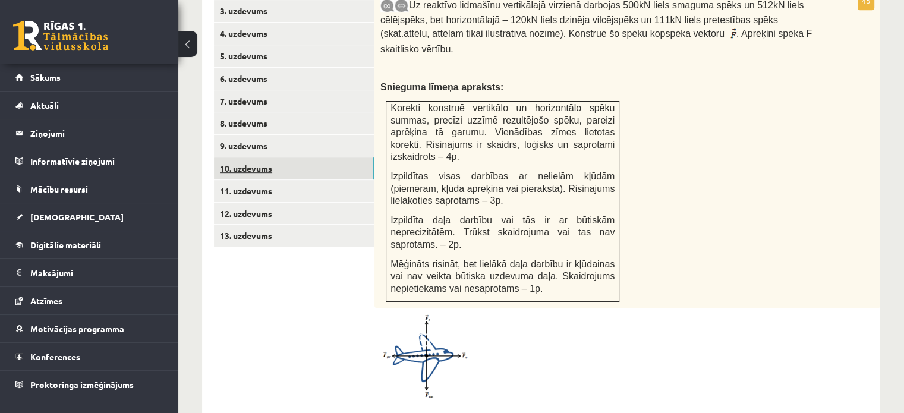
click at [284, 158] on link "10. uzdevums" at bounding box center [294, 169] width 160 height 22
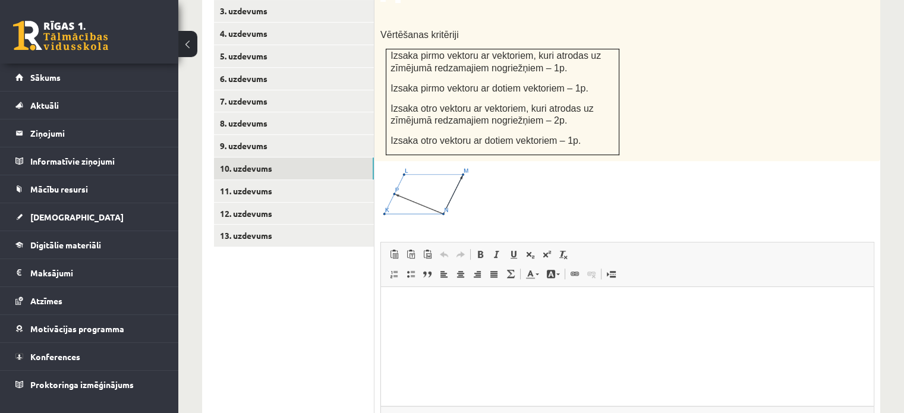
scroll to position [0, 0]
click at [304, 180] on link "11. uzdevums" at bounding box center [294, 191] width 160 height 22
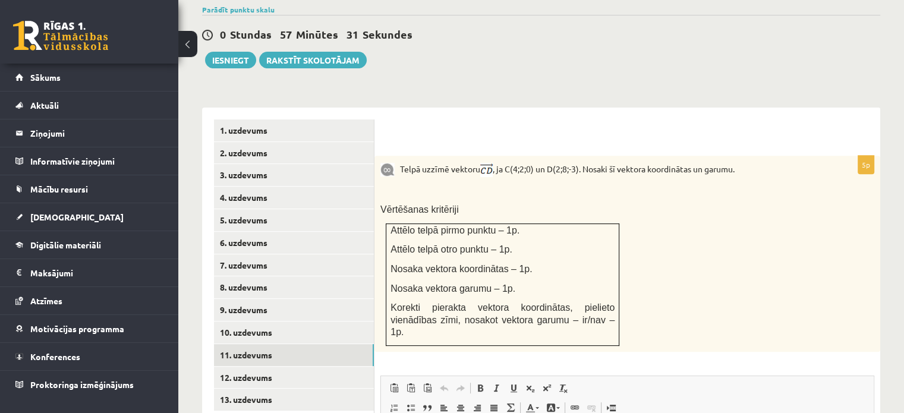
scroll to position [389, 0]
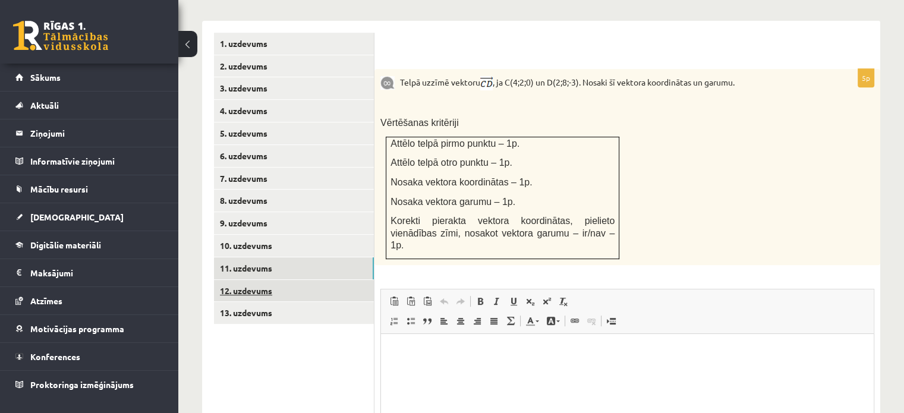
click at [288, 280] on link "12. uzdevums" at bounding box center [294, 291] width 160 height 22
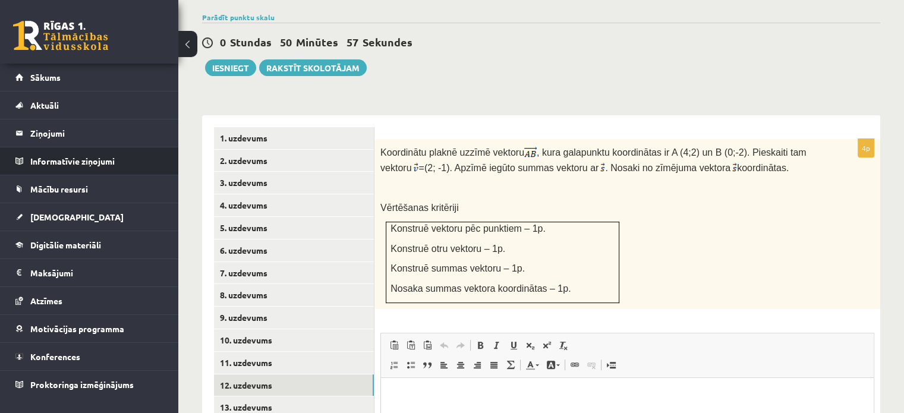
scroll to position [468, 0]
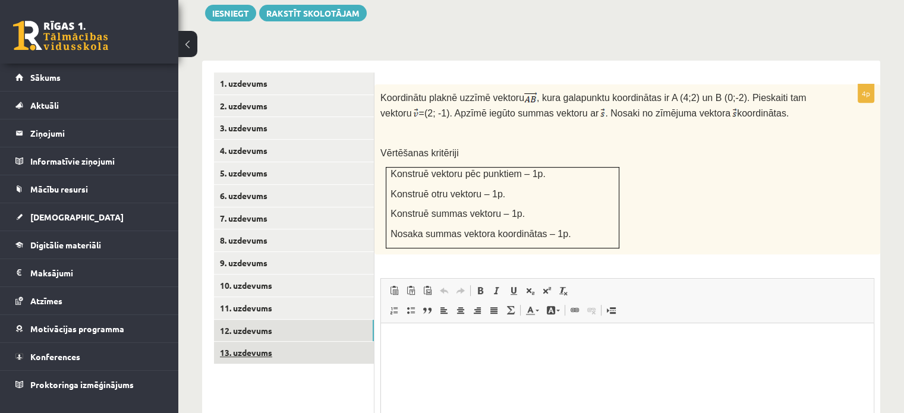
click at [313, 342] on link "13. uzdevums" at bounding box center [294, 353] width 160 height 22
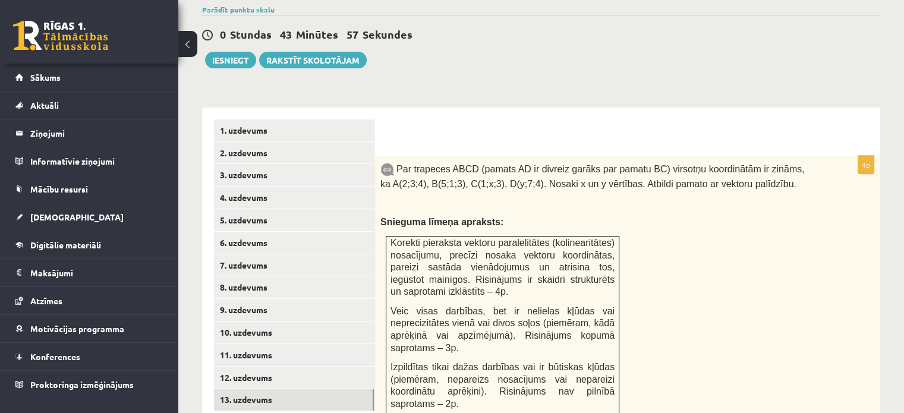
scroll to position [421, 0]
click at [744, 244] on div "Par trapeces ABCD (pamats AD ir divreiz garāks par pamatu BC) virsotņu koordinā…" at bounding box center [627, 314] width 506 height 316
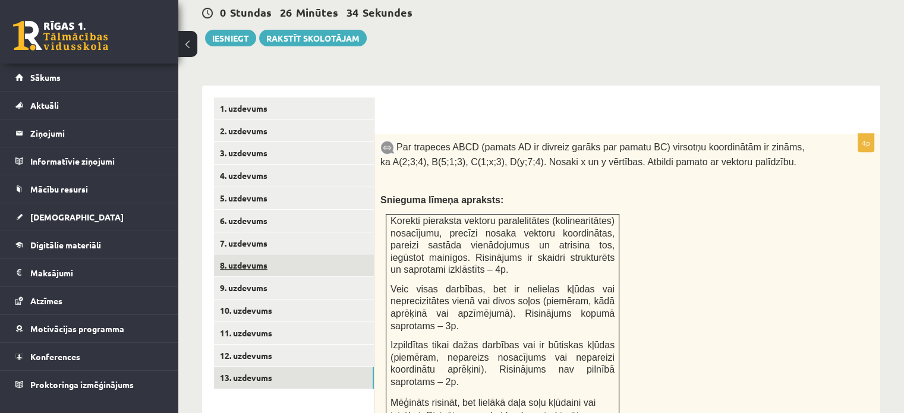
scroll to position [480, 0]
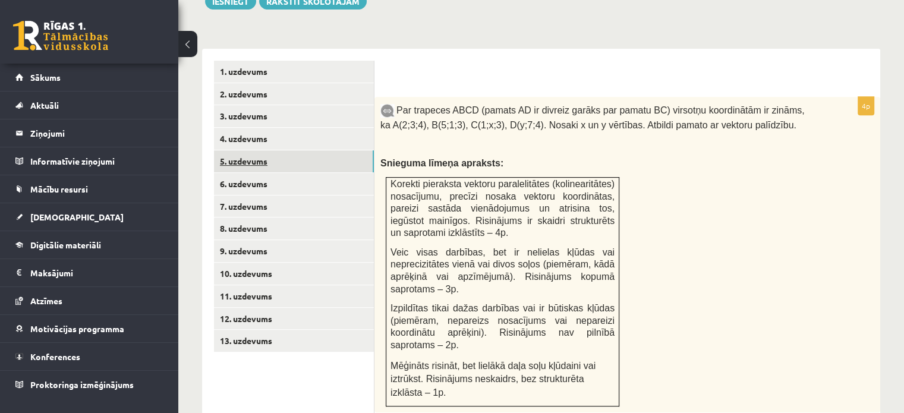
click at [259, 150] on link "5. uzdevums" at bounding box center [294, 161] width 160 height 22
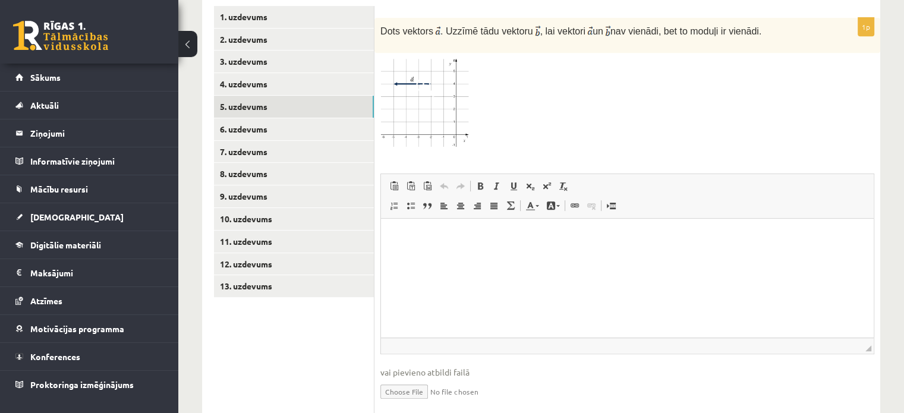
scroll to position [550, 0]
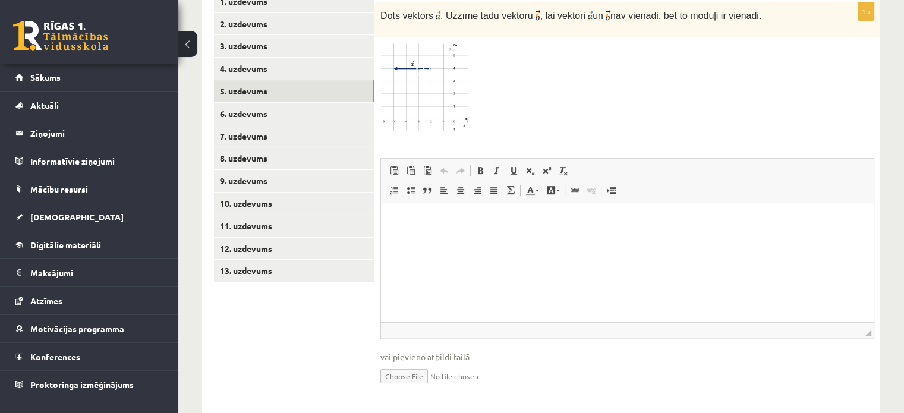
click at [410, 363] on input "file" at bounding box center [627, 375] width 494 height 24
type input "**********"
click at [314, 351] on ul "1. uzdevums 2. uzdevums 3. uzdevums 4. uzdevums 5. uzdevums 6. uzdevums 7. uzde…" at bounding box center [294, 203] width 160 height 427
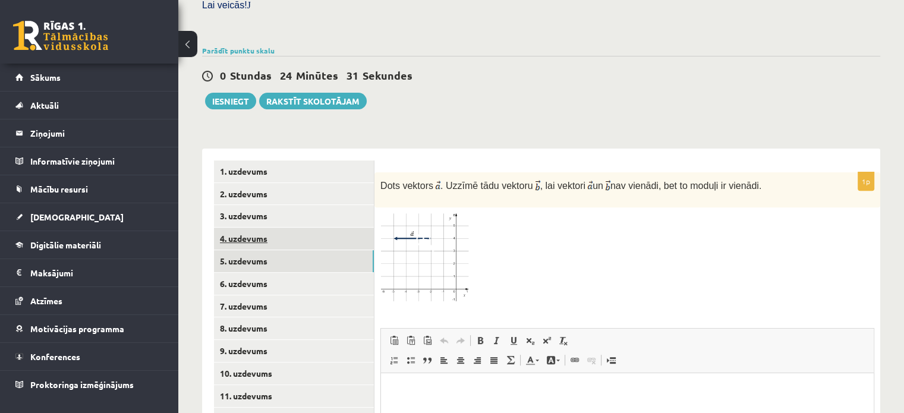
scroll to position [372, 0]
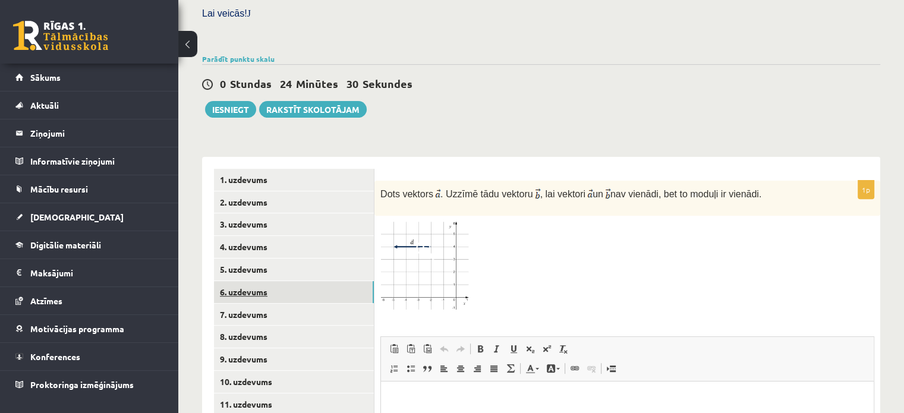
click at [238, 281] on link "6. uzdevums" at bounding box center [294, 292] width 160 height 22
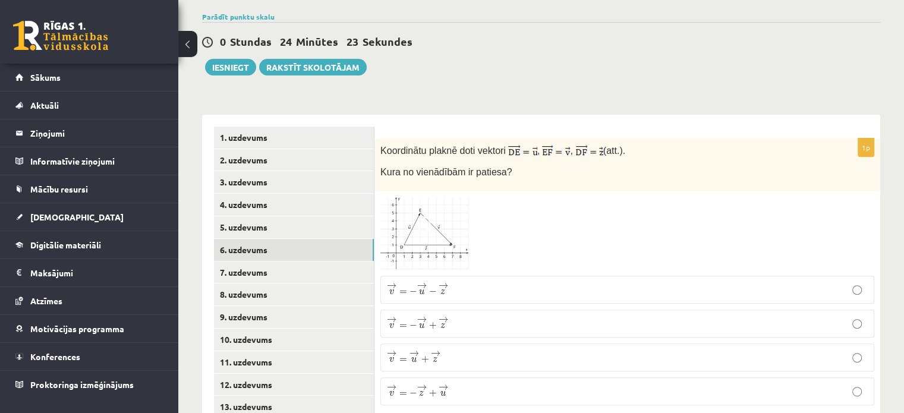
scroll to position [429, 0]
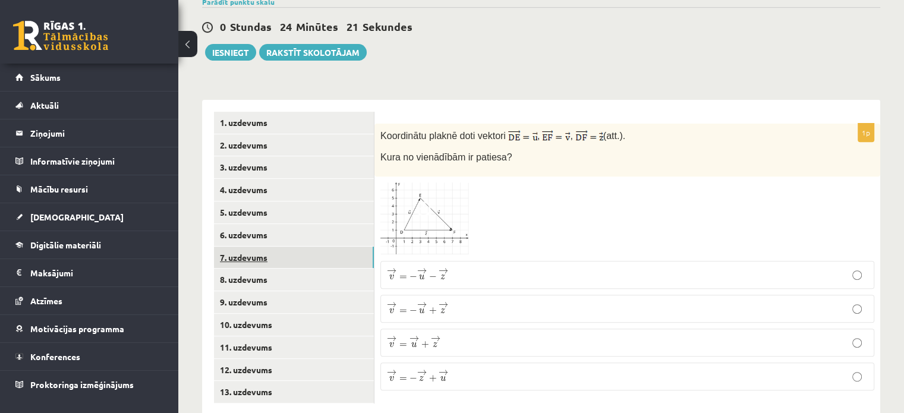
click at [273, 247] on link "7. uzdevums" at bounding box center [294, 258] width 160 height 22
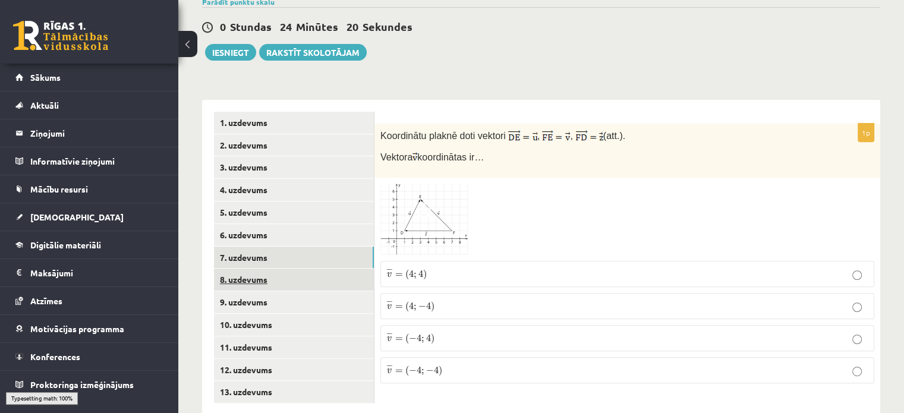
click at [253, 269] on link "8. uzdevums" at bounding box center [294, 280] width 160 height 22
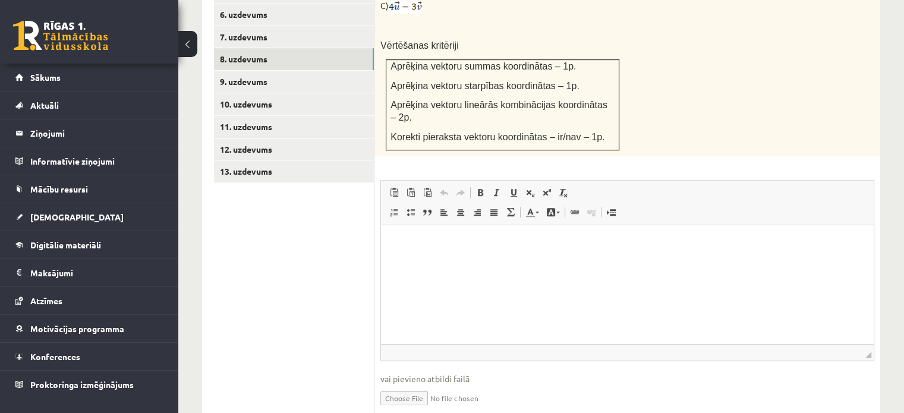
scroll to position [658, 0]
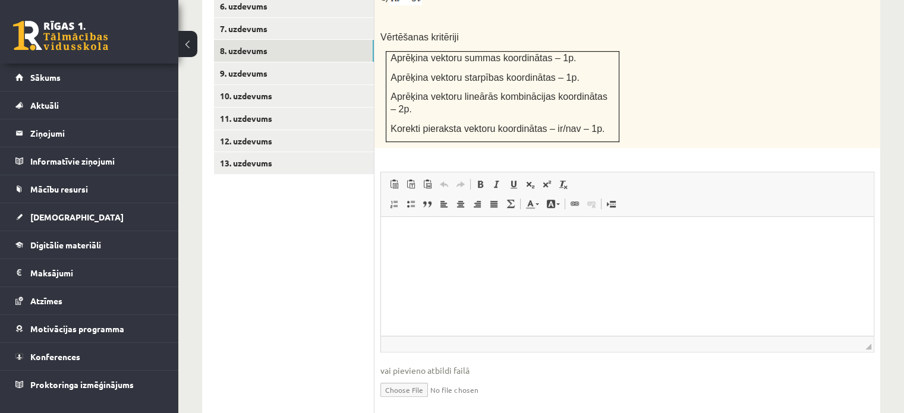
click at [412, 377] on input "file" at bounding box center [627, 389] width 494 height 24
type input "**********"
click at [308, 216] on ul "1. uzdevums 2. uzdevums 3. uzdevums 4. uzdevums 5. uzdevums 6. uzdevums 7. uzde…" at bounding box center [294, 157] width 160 height 549
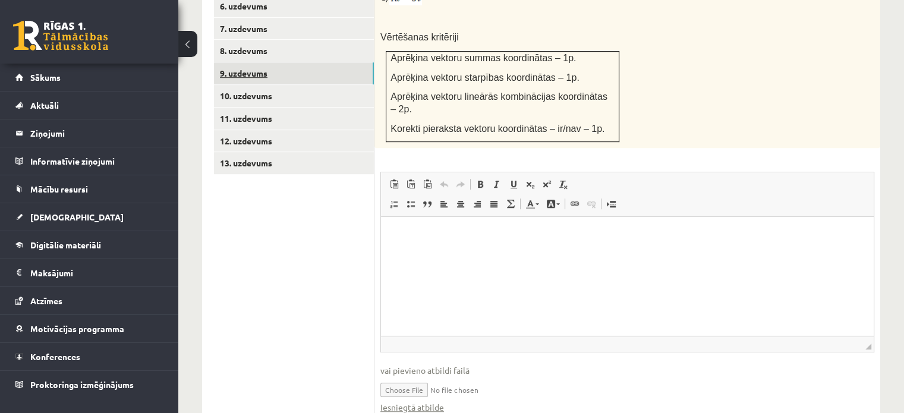
click at [250, 62] on link "9. uzdevums" at bounding box center [294, 73] width 160 height 22
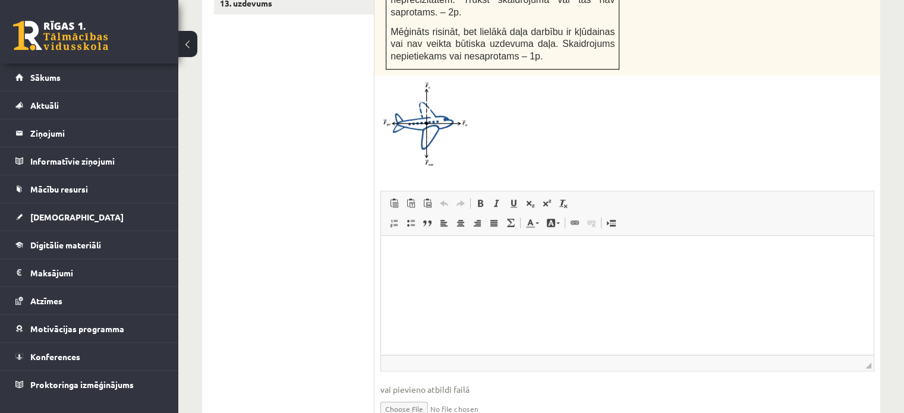
scroll to position [823, 0]
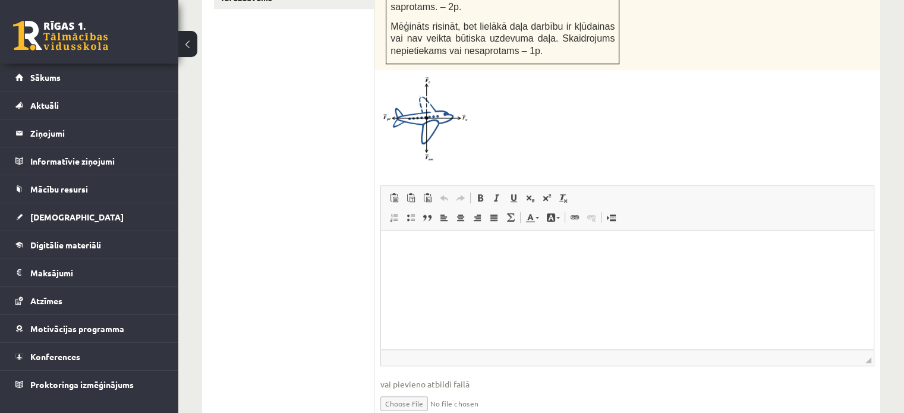
click at [395, 378] on span "vai pievieno atbildi failā" at bounding box center [627, 384] width 494 height 12
click at [407, 391] on input "file" at bounding box center [627, 403] width 494 height 24
type input "**********"
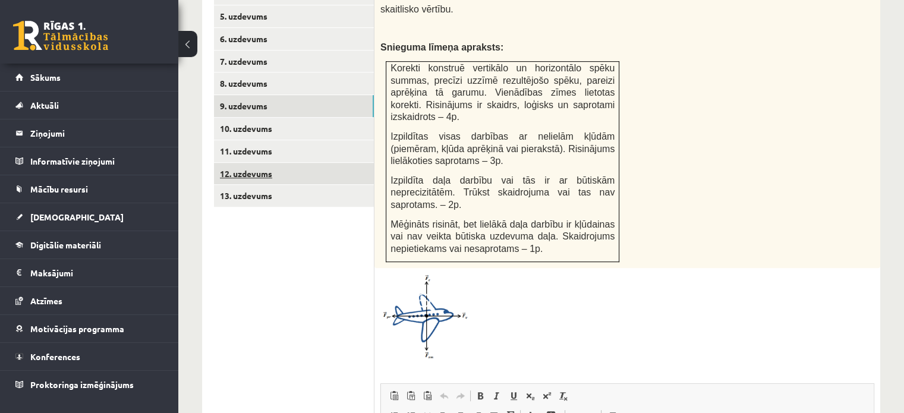
scroll to position [599, 0]
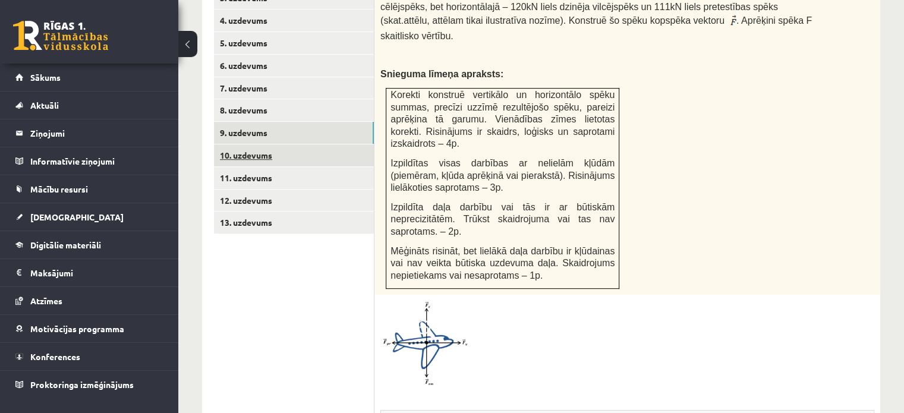
click at [266, 144] on link "10. uzdevums" at bounding box center [294, 155] width 160 height 22
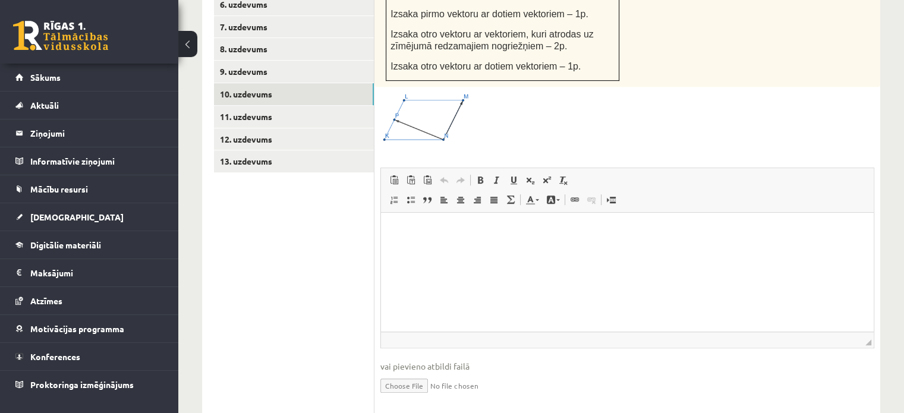
scroll to position [669, 0]
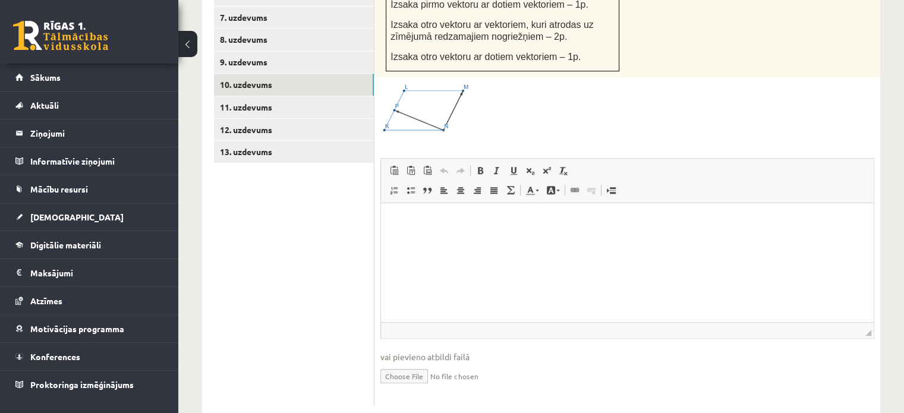
click at [404, 363] on input "file" at bounding box center [627, 375] width 494 height 24
type input "**********"
click at [273, 74] on link "10. uzdevums" at bounding box center [294, 85] width 160 height 22
click at [266, 96] on link "11. uzdevums" at bounding box center [294, 107] width 160 height 22
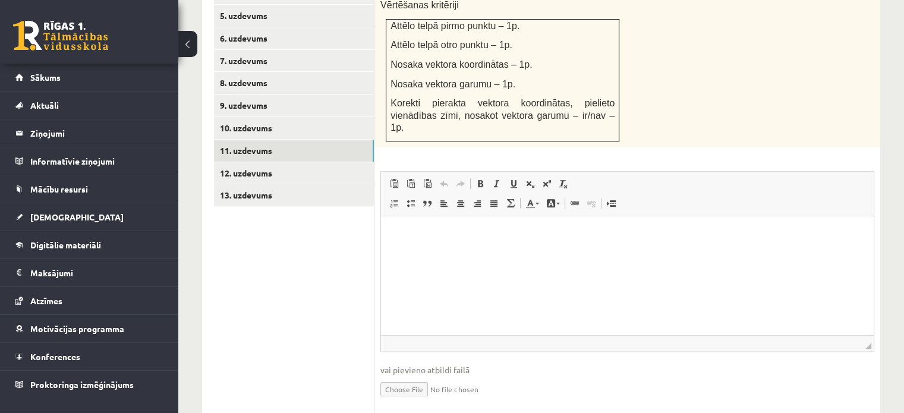
click at [402, 376] on input "file" at bounding box center [627, 388] width 494 height 24
click at [397, 376] on input "file" at bounding box center [627, 388] width 494 height 24
type input "**********"
click at [285, 228] on ul "1. uzdevums 2. uzdevums 3. uzdevums 4. uzdevums 5. uzdevums 6. uzdevums 7. uzde…" at bounding box center [294, 173] width 160 height 516
click at [255, 162] on link "12. uzdevums" at bounding box center [294, 173] width 160 height 22
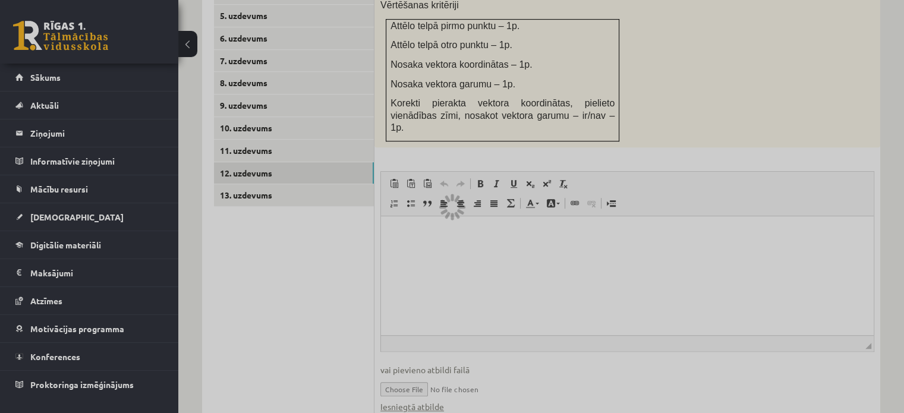
scroll to position [470, 0]
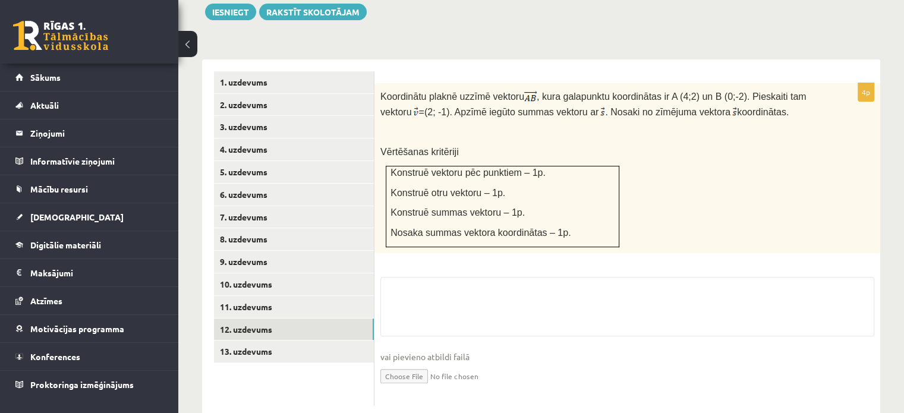
click at [400, 363] on input "file" at bounding box center [627, 375] width 494 height 24
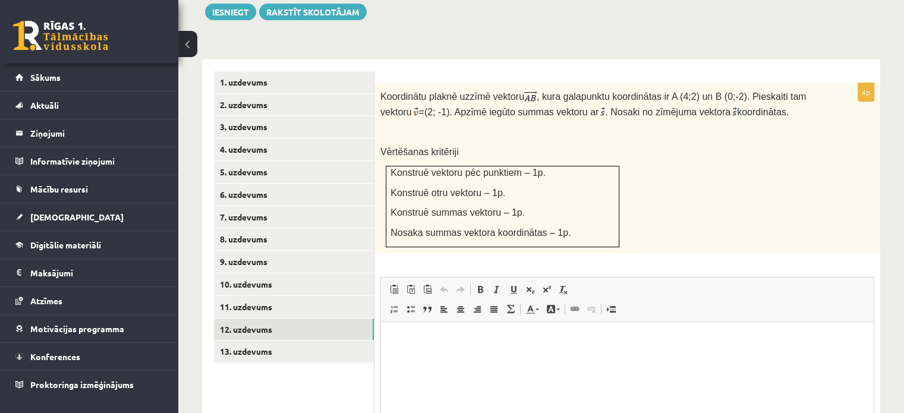
scroll to position [0, 0]
type input "**********"
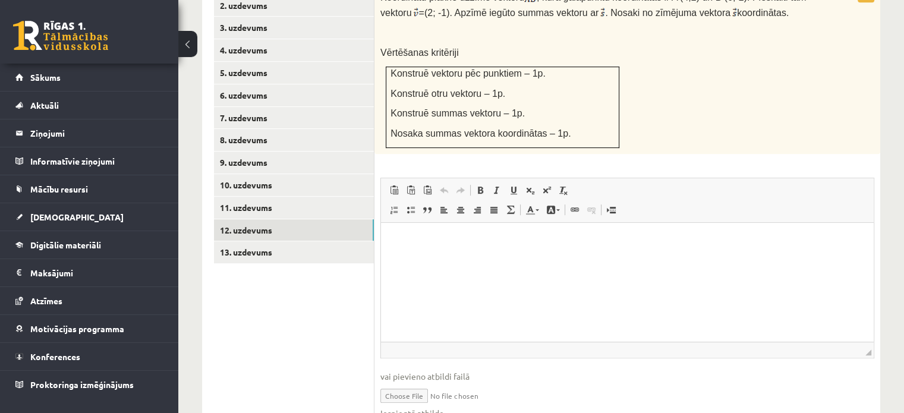
scroll to position [600, 0]
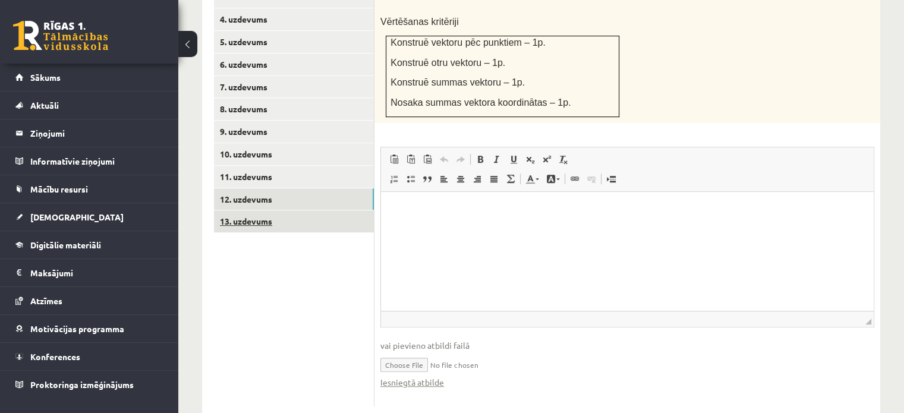
click at [307, 210] on link "13. uzdevums" at bounding box center [294, 221] width 160 height 22
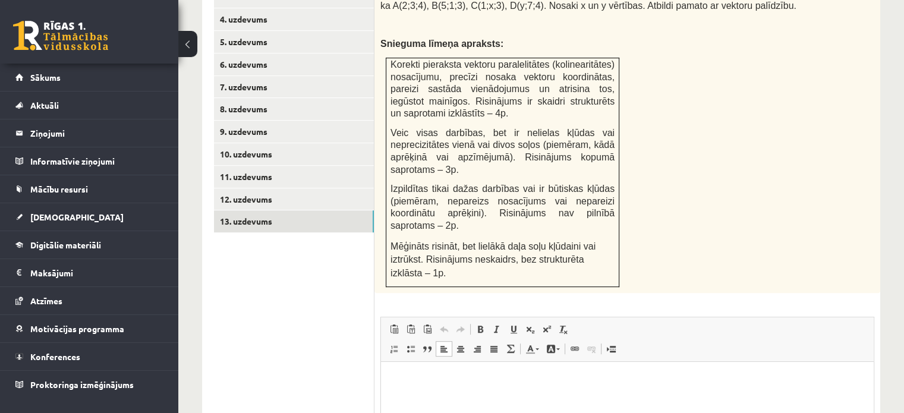
scroll to position [0, 0]
click at [405, 398] on html at bounding box center [627, 380] width 493 height 36
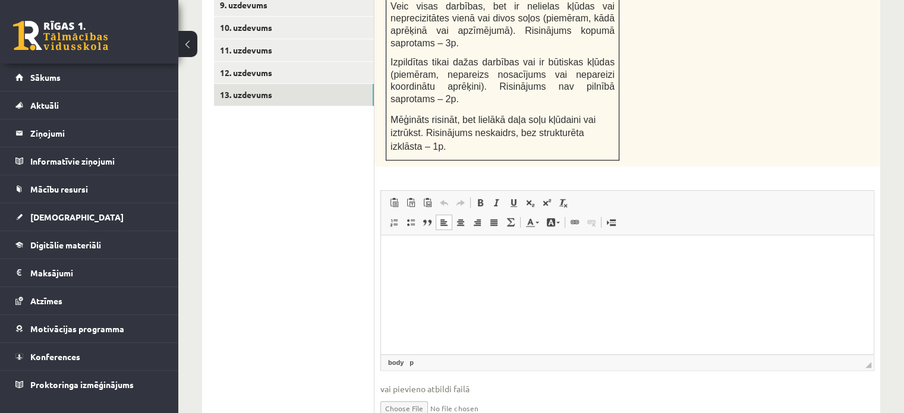
scroll to position [732, 0]
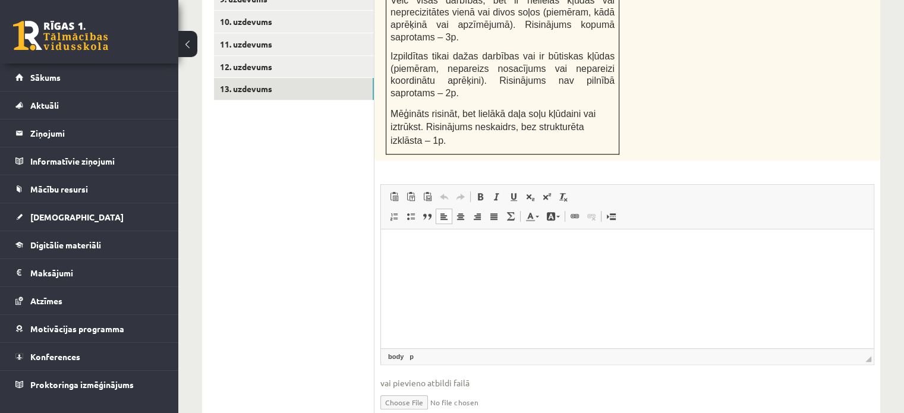
click at [407, 389] on input "file" at bounding box center [627, 401] width 494 height 24
type input "**********"
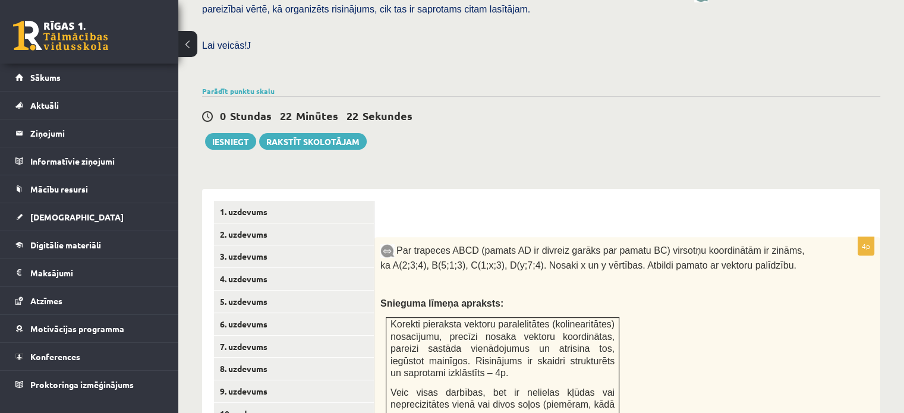
scroll to position [257, 0]
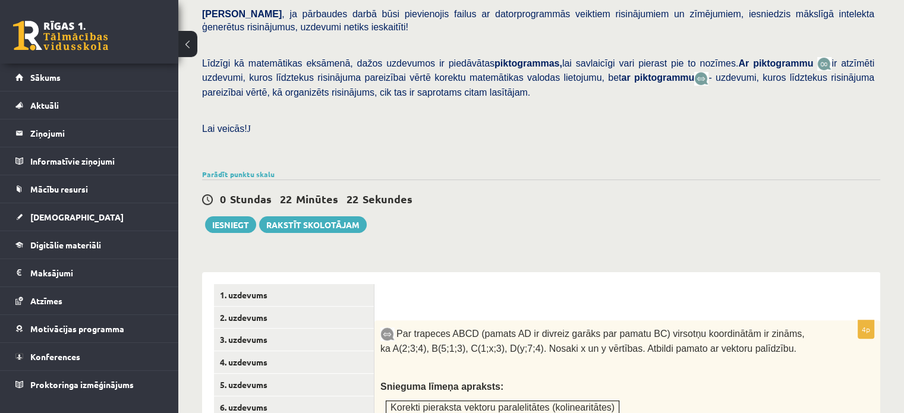
click at [540, 192] on div "0 Stundas 22 Minūtes 22 Sekundes" at bounding box center [541, 199] width 678 height 15
click at [553, 219] on div "Matemātika 1. ieskaite 10.b2 klase , Haralds Zemišs (10.b2 klase) Pārbaudes dar…" at bounding box center [541, 372] width 726 height 1166
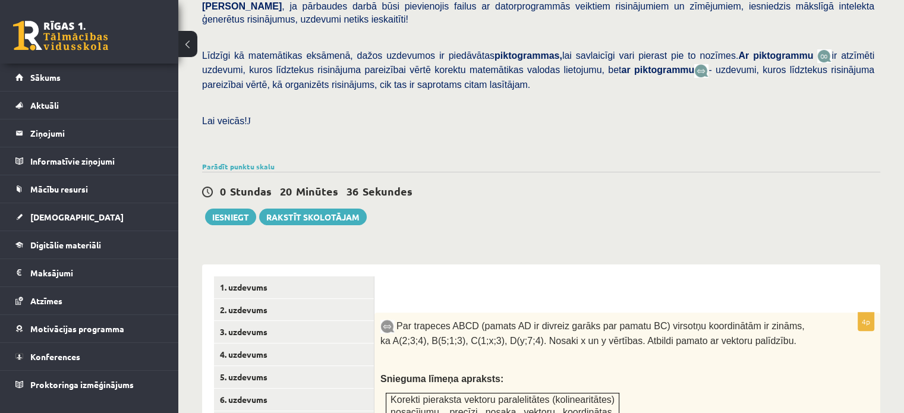
scroll to position [269, 0]
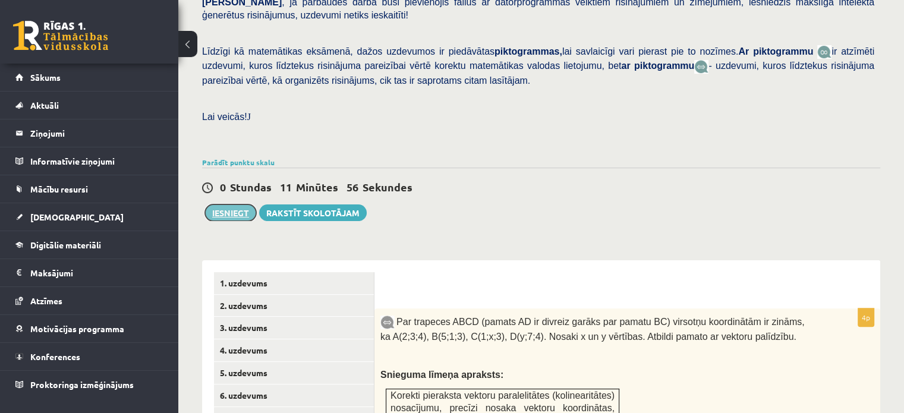
click at [221, 204] on button "Iesniegt" at bounding box center [230, 212] width 51 height 17
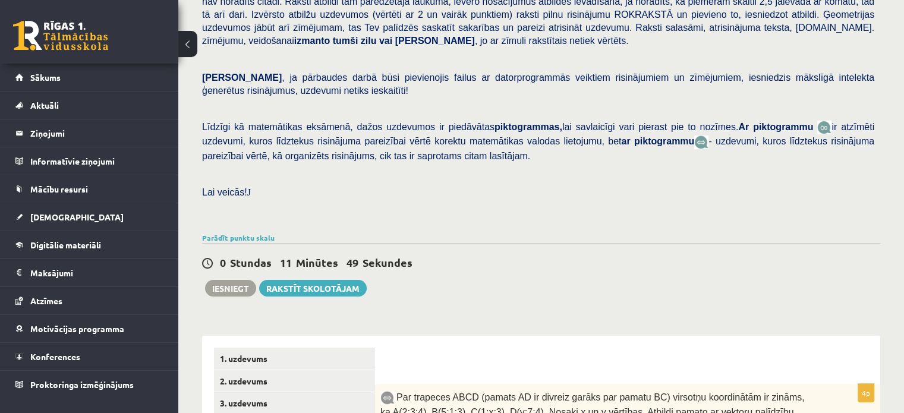
scroll to position [209, 0]
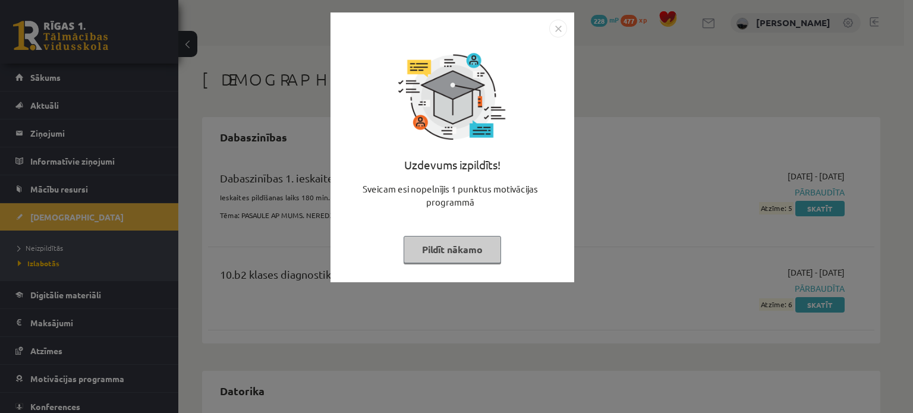
click at [458, 243] on button "Pildīt nākamo" at bounding box center [452, 249] width 97 height 27
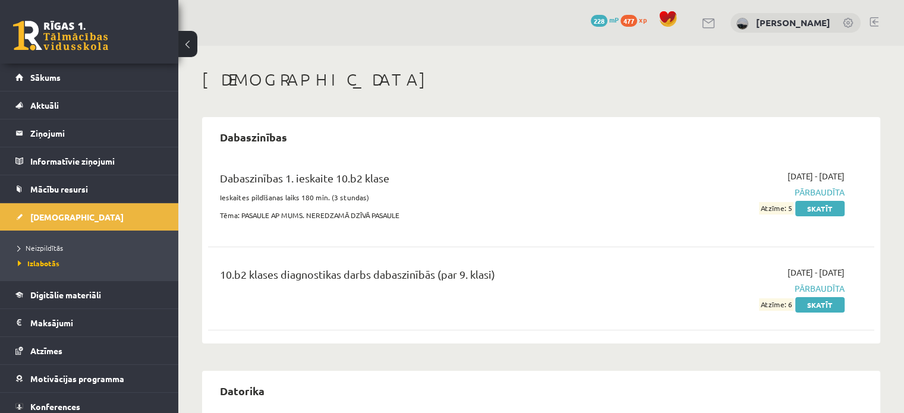
click at [78, 33] on link at bounding box center [60, 36] width 95 height 30
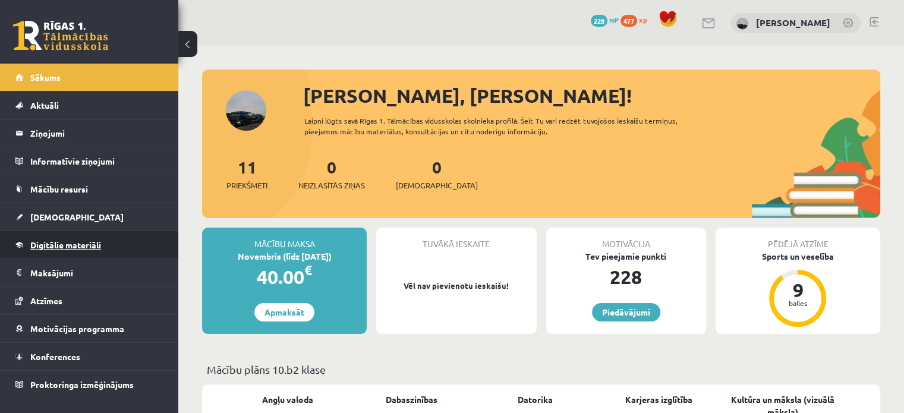
click at [85, 247] on span "Digitālie materiāli" at bounding box center [65, 245] width 71 height 11
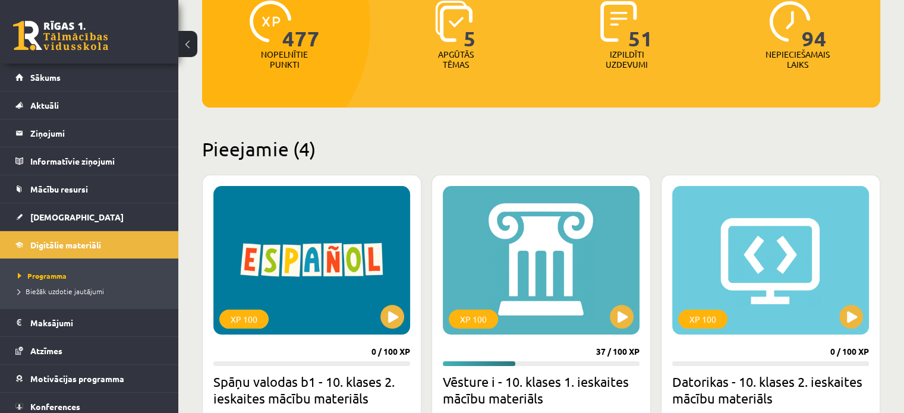
scroll to position [59, 0]
